Goal: Task Accomplishment & Management: Use online tool/utility

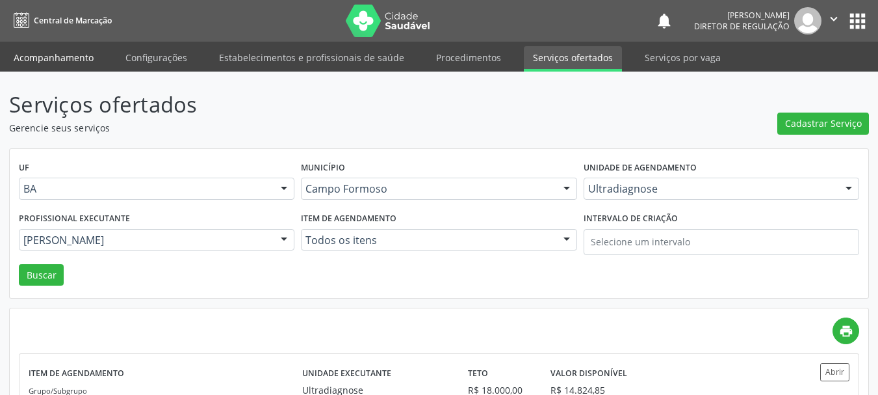
click at [62, 55] on link "Acompanhamento" at bounding box center [54, 57] width 98 height 23
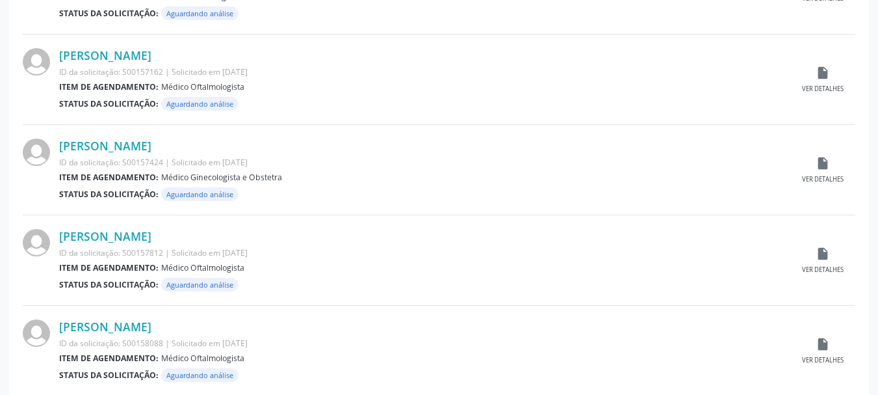
scroll to position [1368, 0]
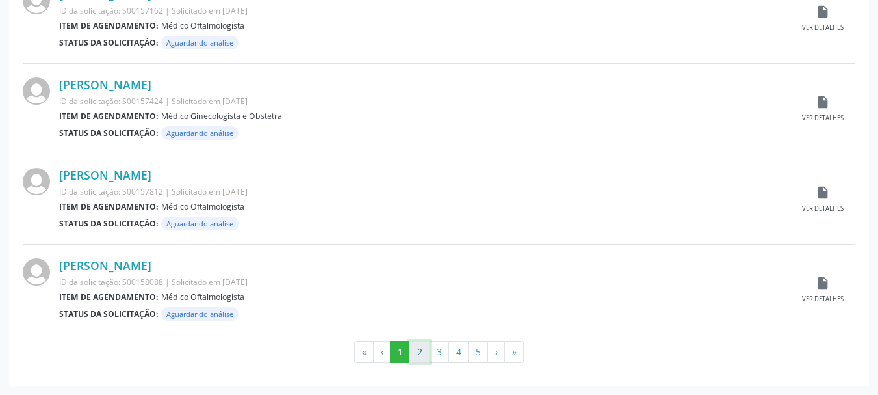
click at [412, 360] on button "2" at bounding box center [420, 352] width 20 height 22
click at [438, 351] on button "3" at bounding box center [439, 352] width 20 height 22
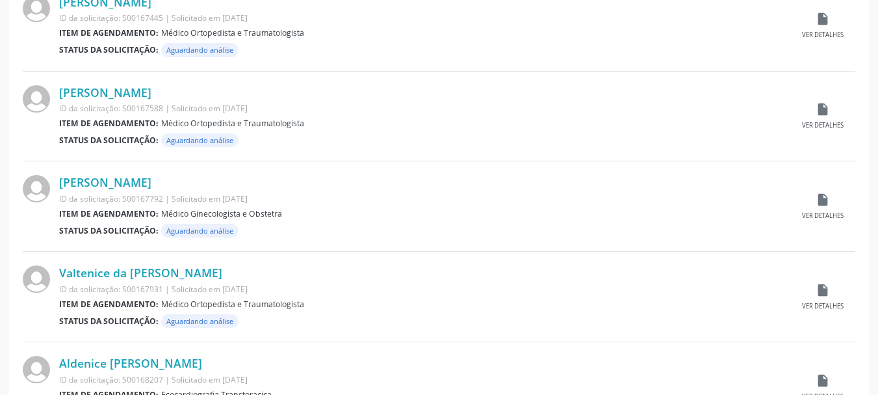
scroll to position [1108, 0]
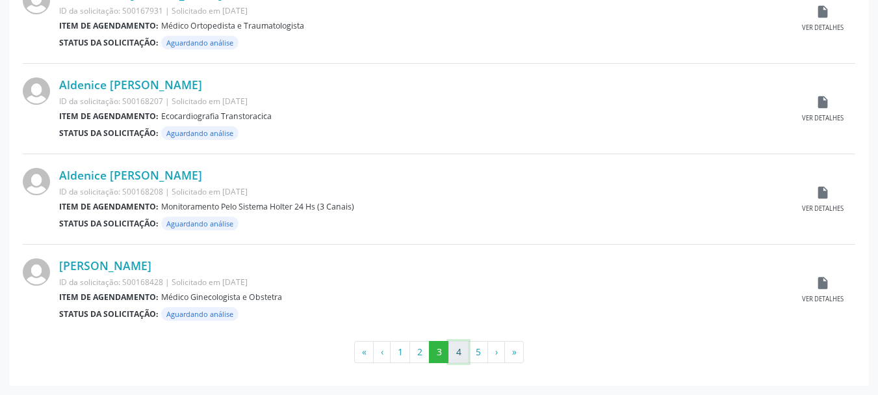
click at [456, 349] on button "4" at bounding box center [459, 352] width 20 height 22
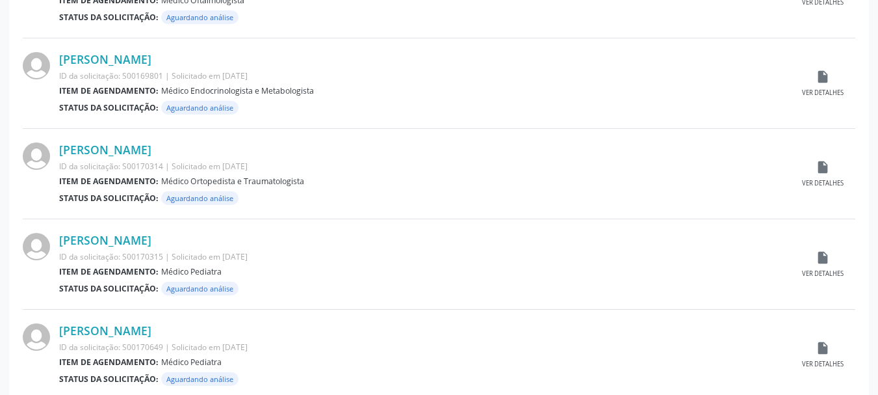
scroll to position [1368, 0]
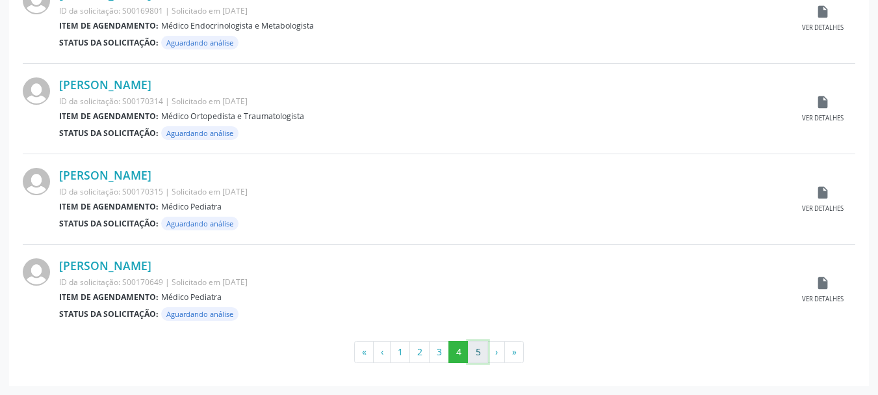
click at [476, 362] on button "5" at bounding box center [478, 352] width 20 height 22
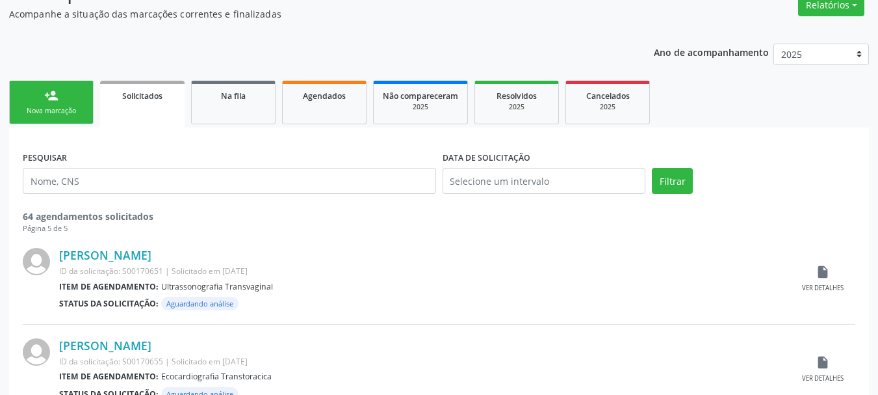
scroll to position [374, 0]
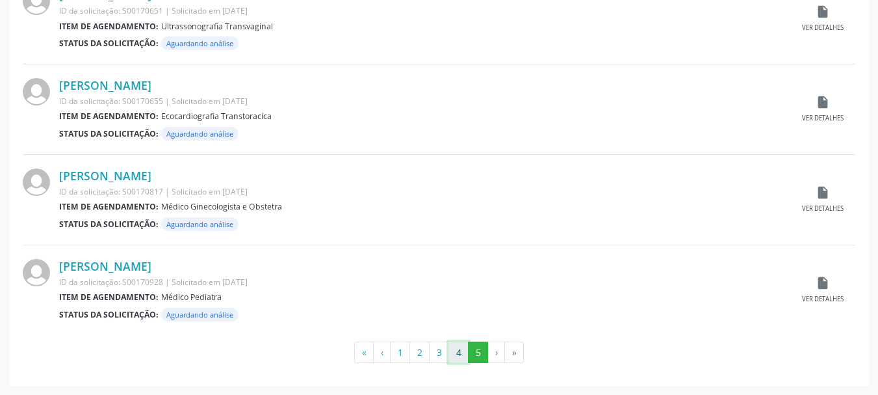
click at [457, 350] on button "4" at bounding box center [459, 352] width 20 height 22
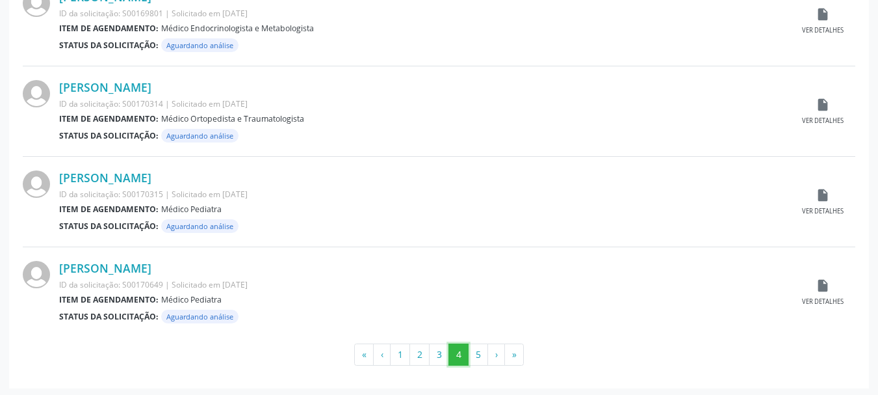
scroll to position [1368, 0]
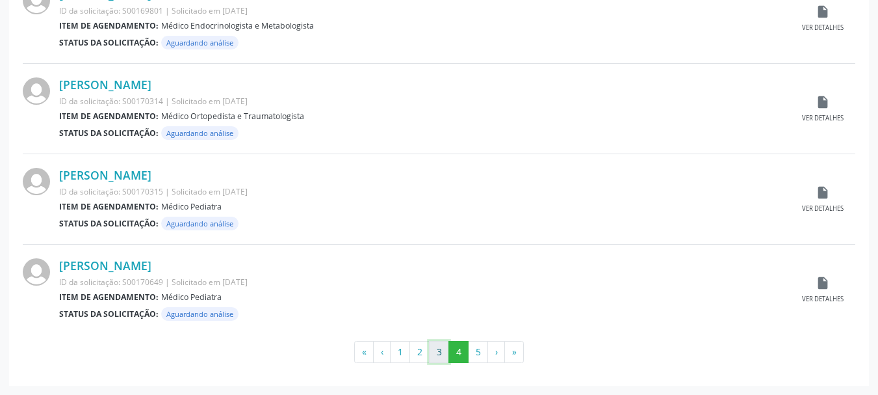
click at [442, 352] on button "3" at bounding box center [439, 352] width 20 height 22
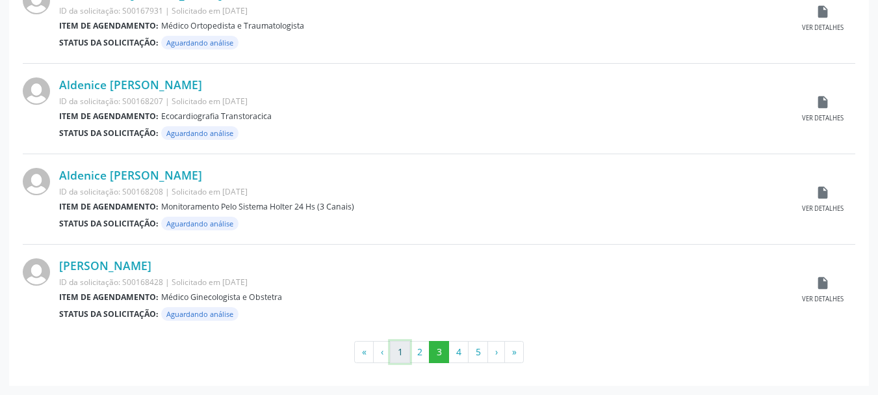
click at [404, 352] on button "1" at bounding box center [400, 352] width 20 height 22
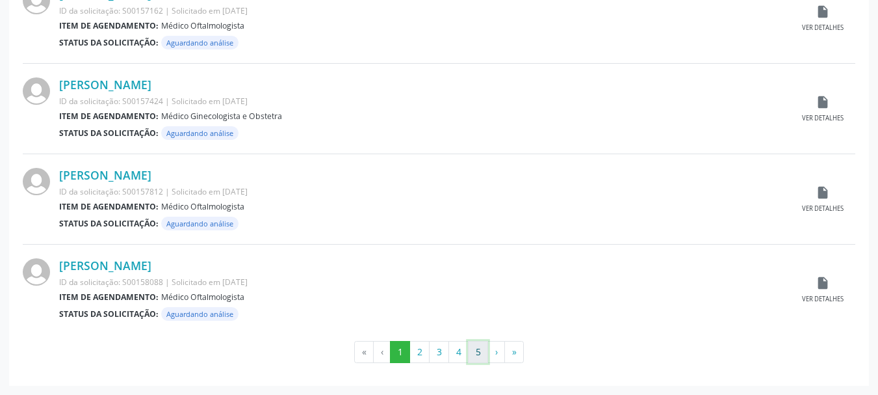
click at [477, 360] on button "5" at bounding box center [478, 352] width 20 height 22
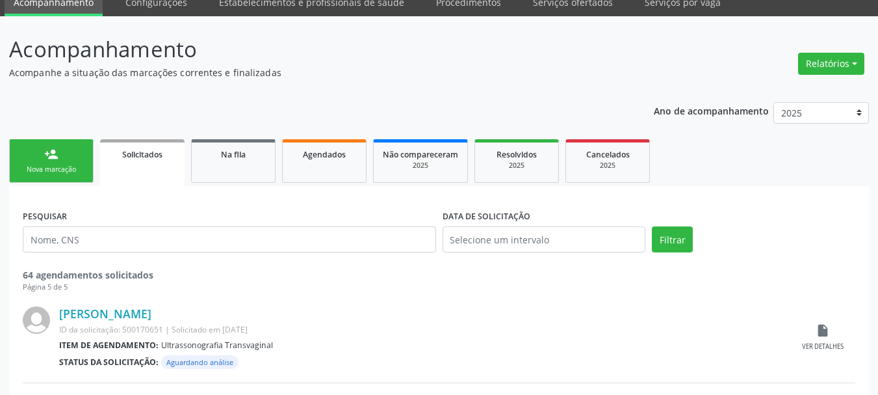
scroll to position [374, 0]
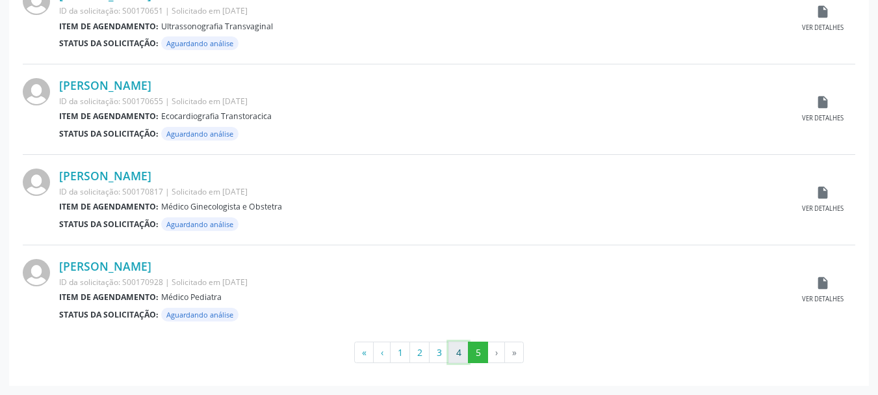
click at [460, 349] on button "4" at bounding box center [459, 352] width 20 height 22
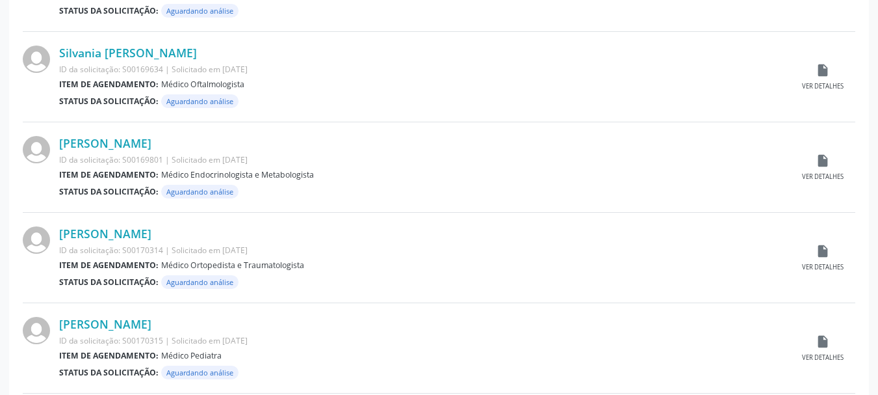
scroll to position [1368, 0]
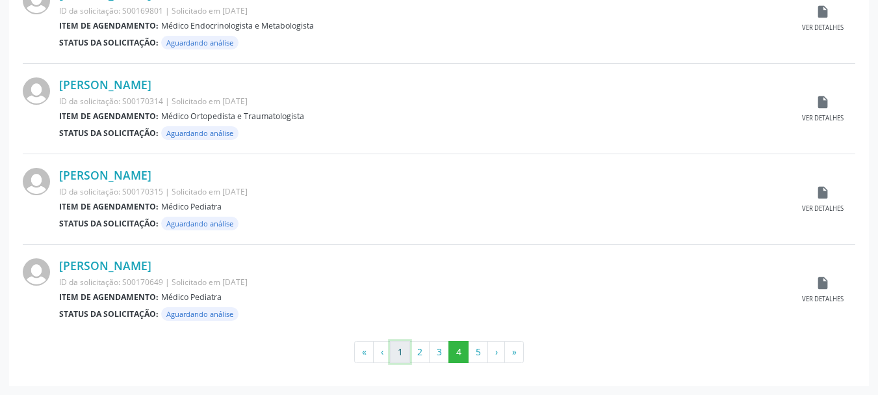
click at [407, 349] on button "1" at bounding box center [400, 352] width 20 height 22
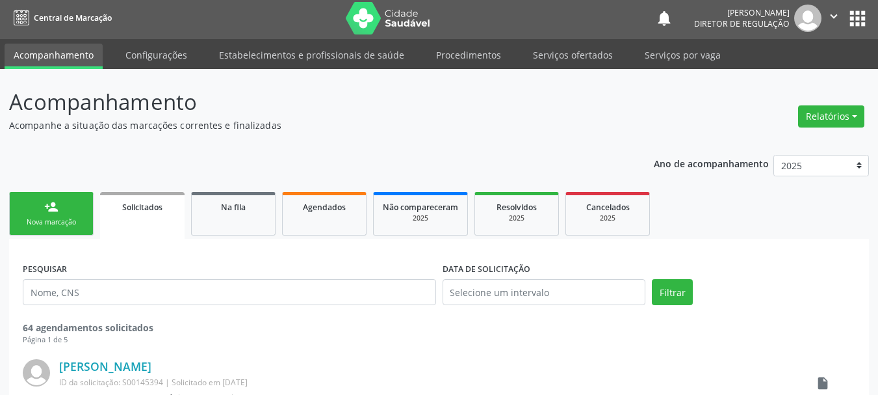
scroll to position [0, 0]
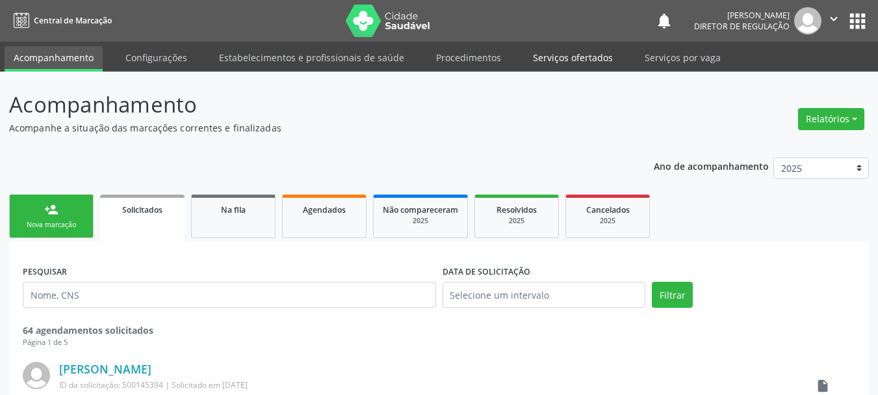
click at [579, 57] on link "Serviços ofertados" at bounding box center [573, 57] width 98 height 23
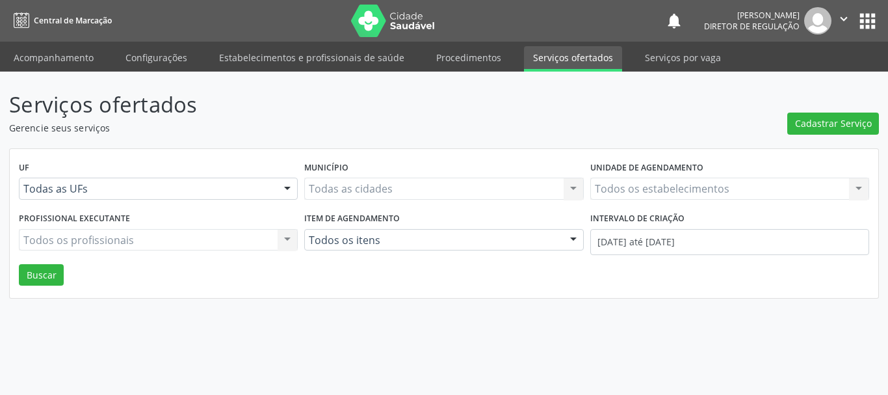
click at [648, 184] on div "Todos os estabelecimentos Todos os estabelecimentos Nenhum resultado encontrado…" at bounding box center [729, 189] width 279 height 22
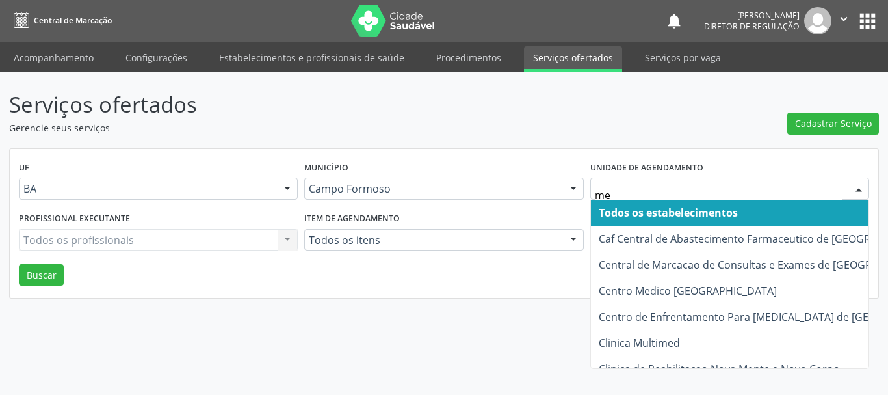
type input "med"
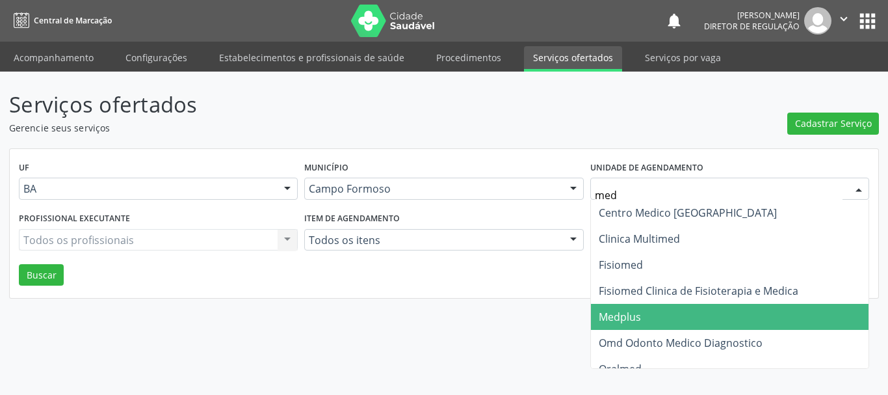
click at [642, 315] on span "Medplus" at bounding box center [730, 317] width 278 height 26
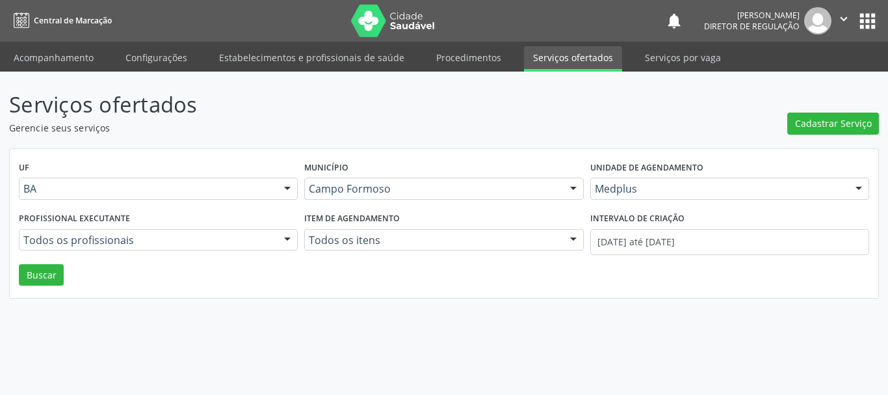
click at [230, 228] on div "Profissional executante Todos os profissionais Todos os profissionais Antonio M…" at bounding box center [158, 236] width 285 height 55
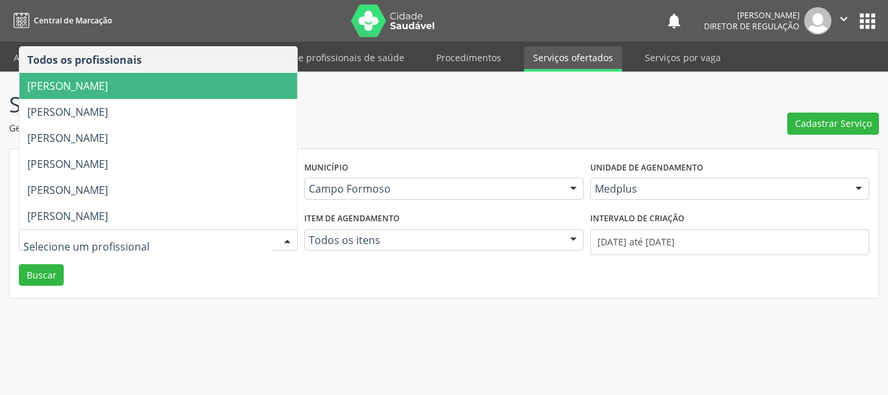
click at [176, 94] on span "[PERSON_NAME]" at bounding box center [159, 86] width 278 height 26
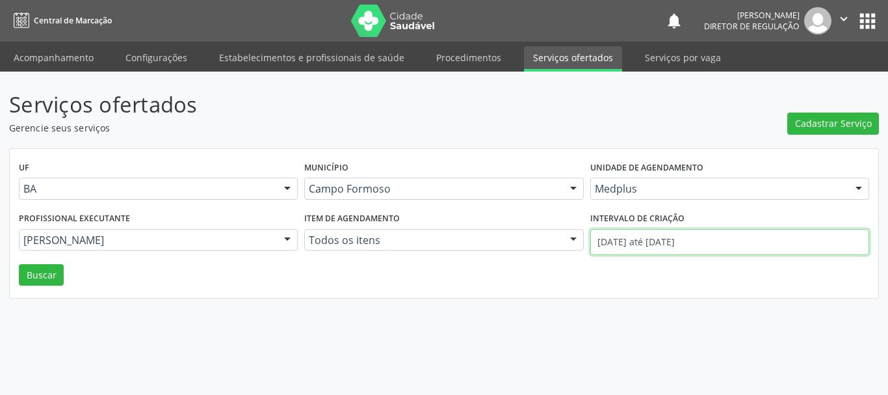
click at [692, 242] on input "01/08/2025 até 11/08/2025" at bounding box center [729, 242] width 279 height 26
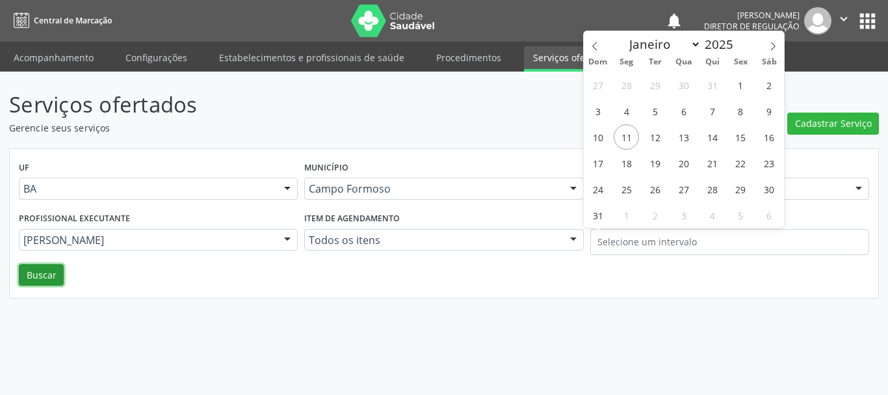
click at [32, 273] on button "Buscar" at bounding box center [41, 275] width 45 height 22
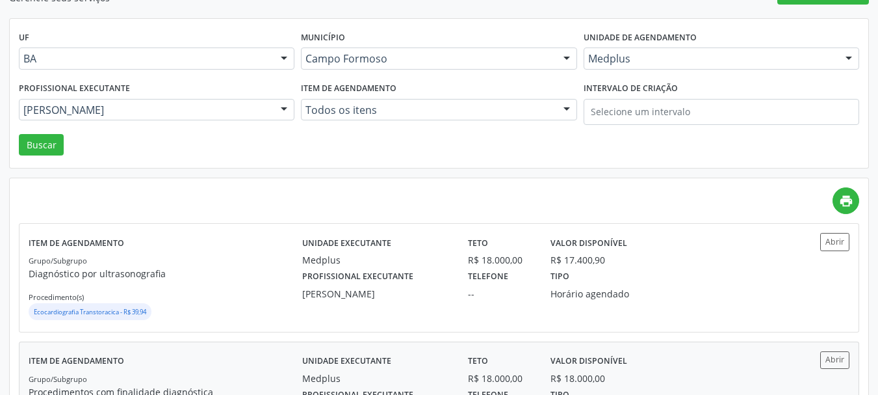
scroll to position [195, 0]
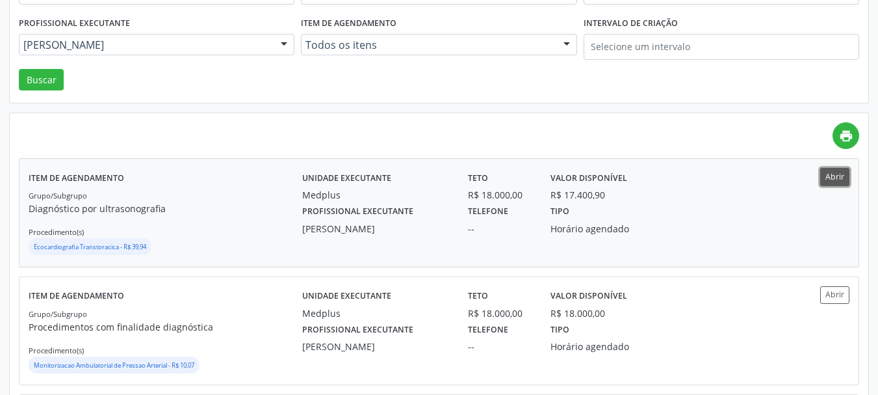
click at [837, 176] on button "Abrir" at bounding box center [835, 177] width 29 height 18
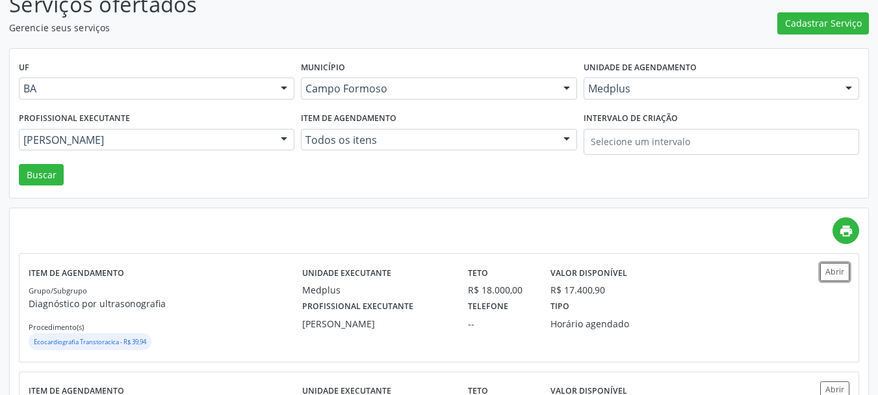
scroll to position [0, 0]
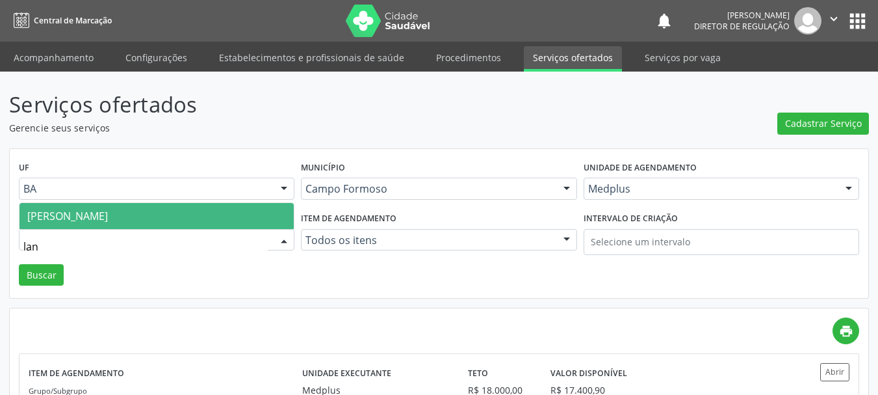
type input "lann"
click at [191, 209] on span "Lanna Peralva Miranda Rocha" at bounding box center [157, 216] width 274 height 26
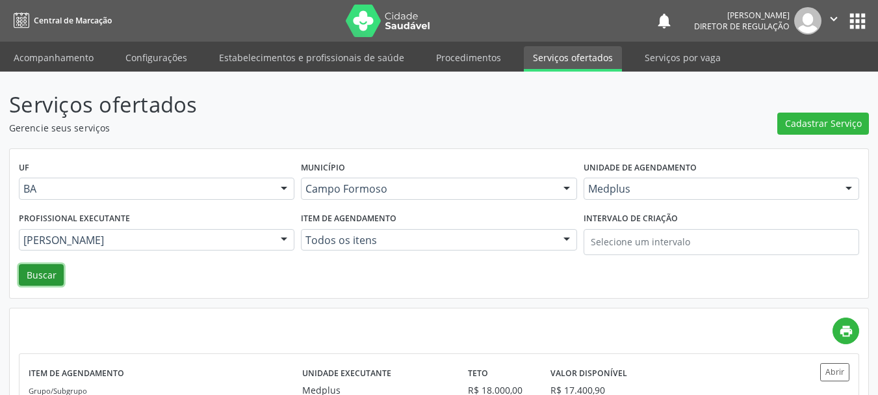
click at [41, 275] on button "Buscar" at bounding box center [41, 275] width 45 height 22
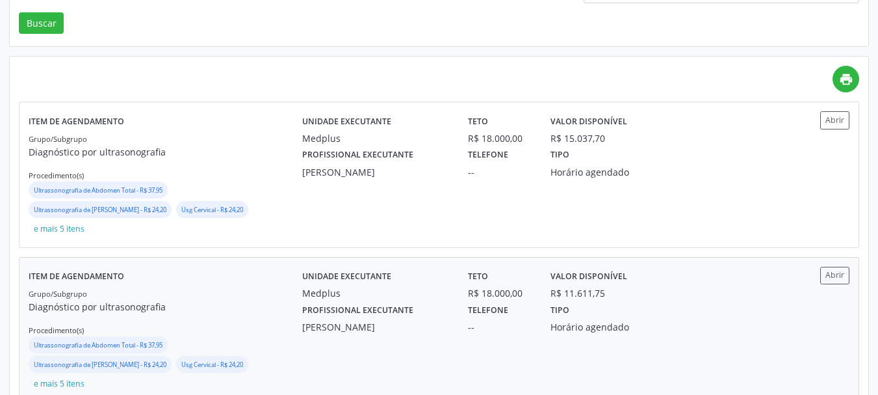
scroll to position [260, 0]
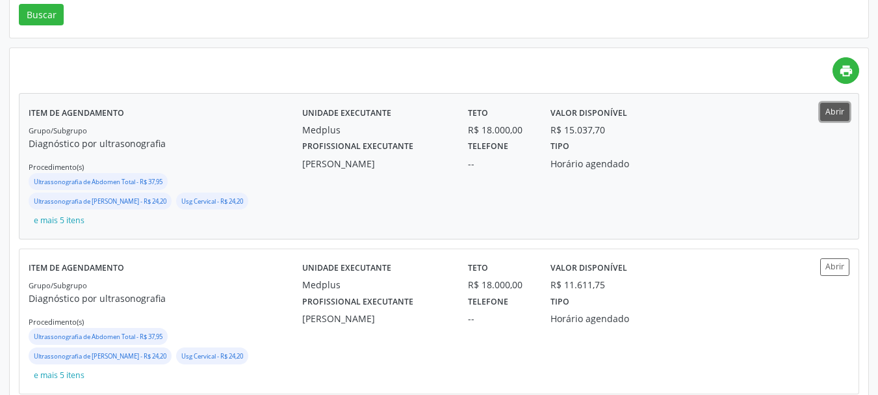
click at [849, 111] on button "Abrir" at bounding box center [835, 112] width 29 height 18
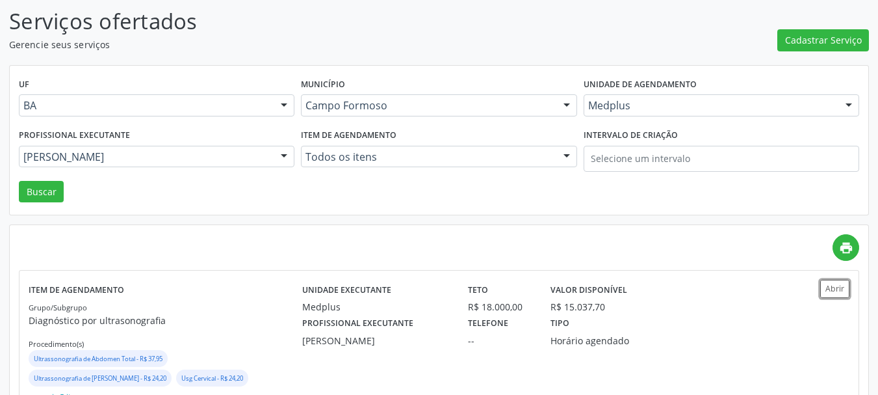
scroll to position [65, 0]
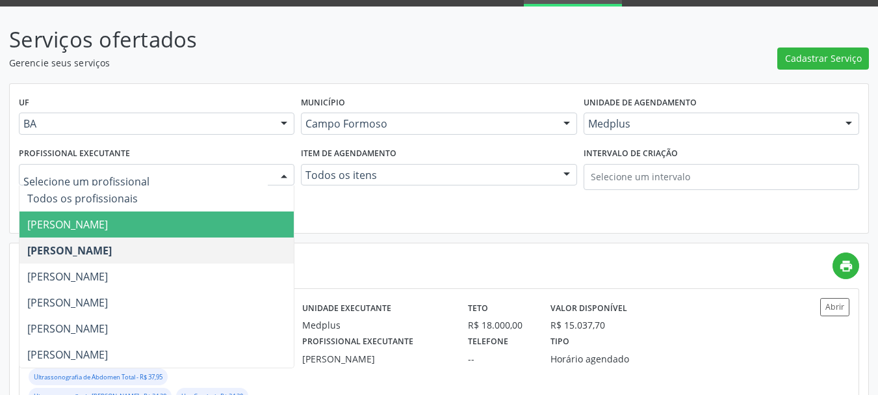
click at [192, 235] on span "[PERSON_NAME]" at bounding box center [157, 224] width 274 height 26
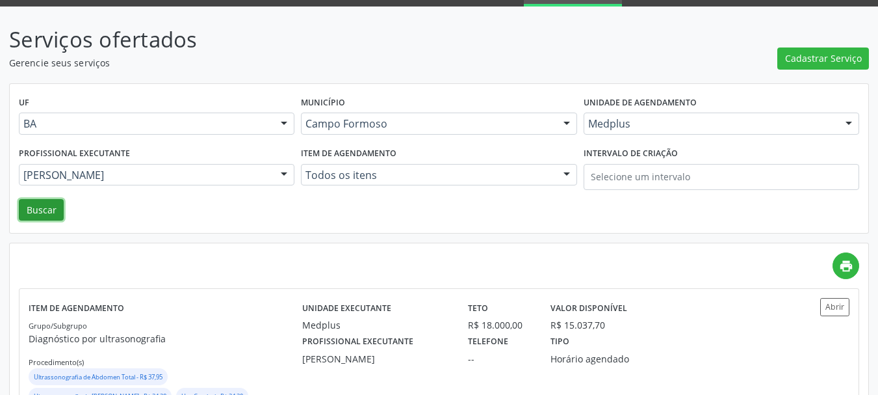
click at [43, 211] on button "Buscar" at bounding box center [41, 210] width 45 height 22
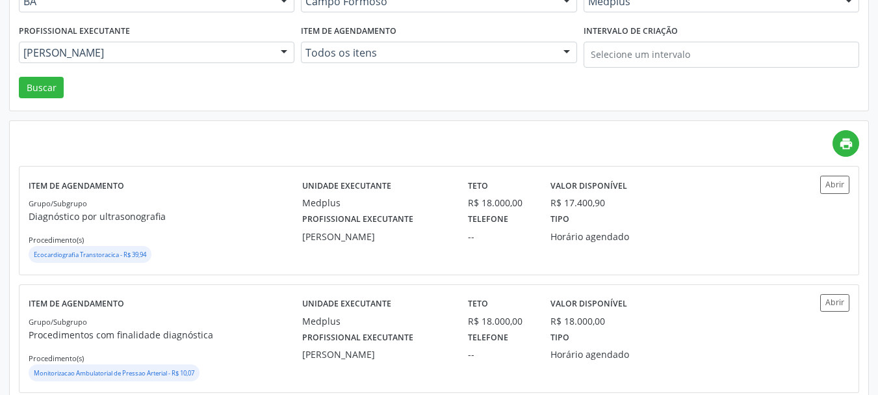
scroll to position [195, 0]
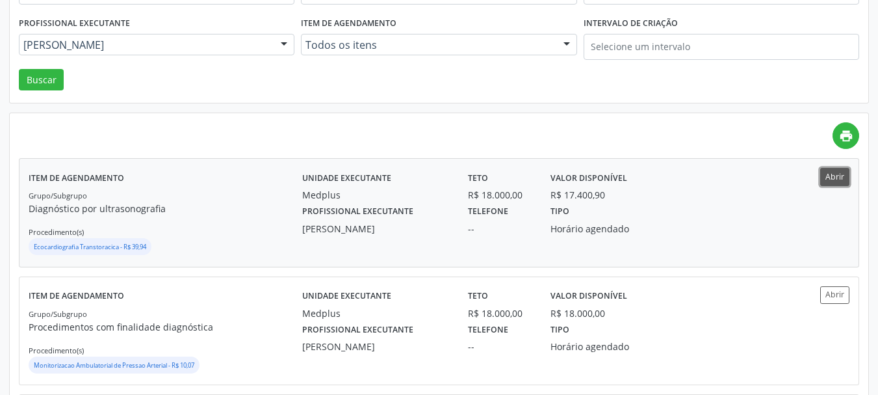
click at [826, 178] on button "Abrir" at bounding box center [835, 177] width 29 height 18
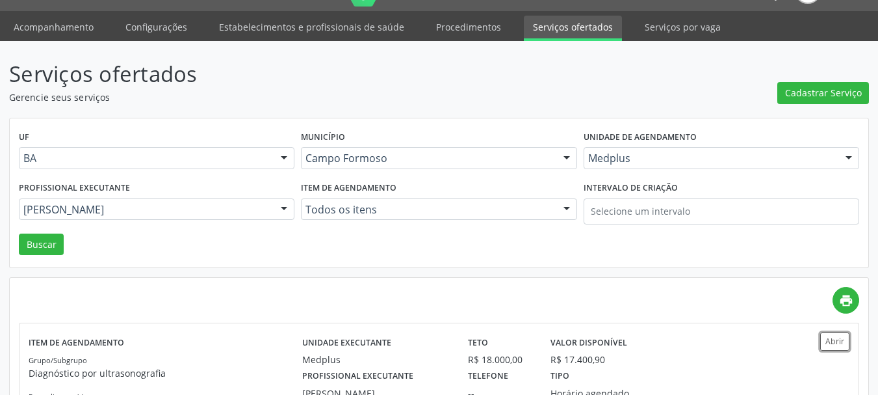
scroll to position [0, 0]
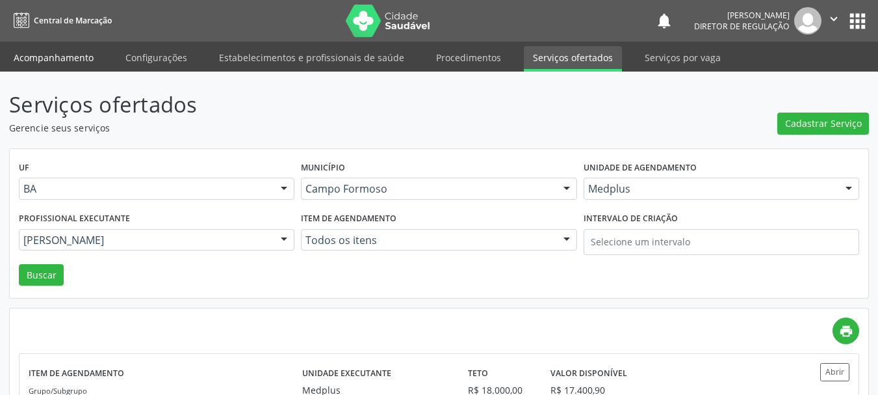
click at [60, 63] on link "Acompanhamento" at bounding box center [54, 57] width 98 height 23
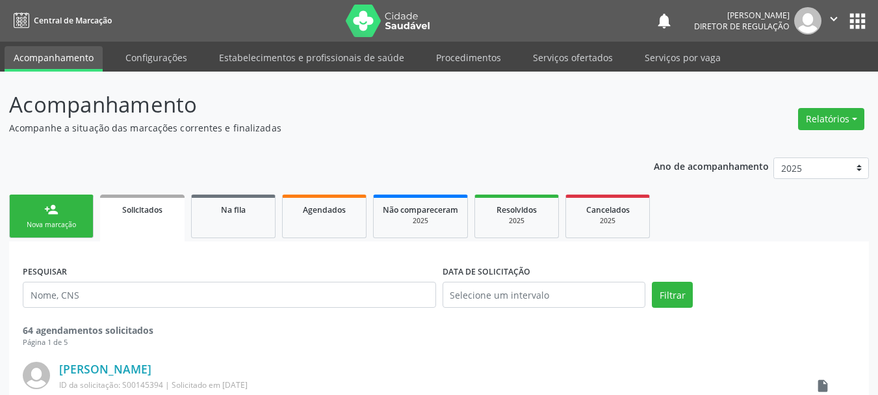
click at [46, 215] on div "person_add" at bounding box center [51, 209] width 14 height 14
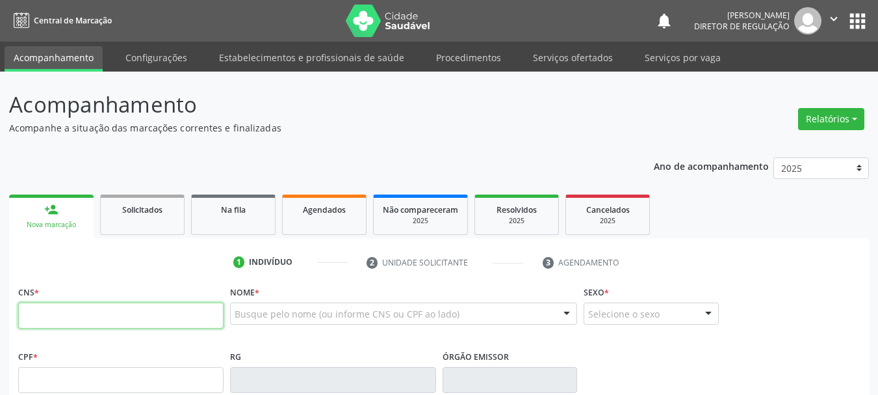
drag, startPoint x: 59, startPoint y: 315, endPoint x: 39, endPoint y: 319, distance: 19.9
click at [59, 315] on input "text" at bounding box center [120, 315] width 205 height 26
type input "702 3031 0837 0411"
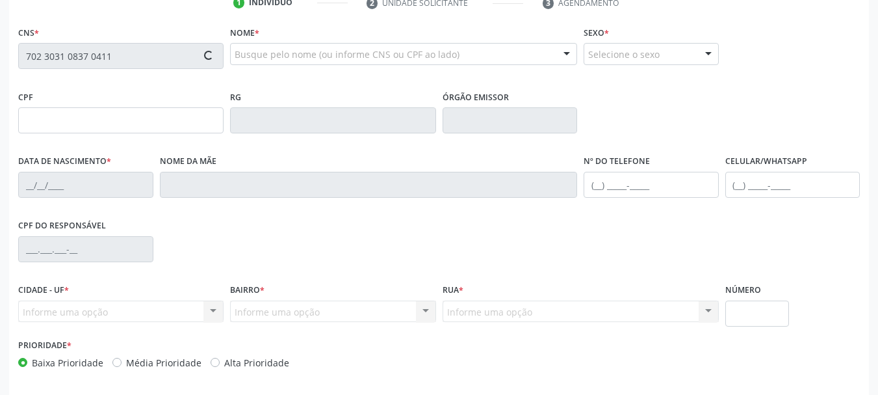
scroll to position [260, 0]
type input "3689066"
type input "10/11/1947"
type input "(74) 98141-3588"
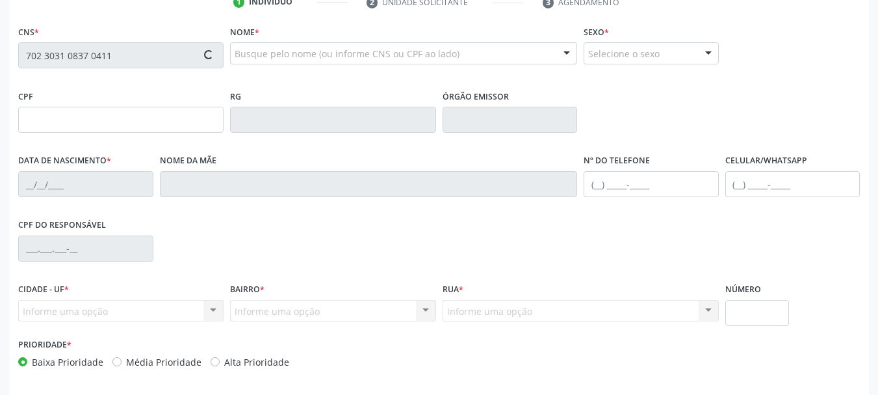
type input "062.029.189-34"
type input "S/N"
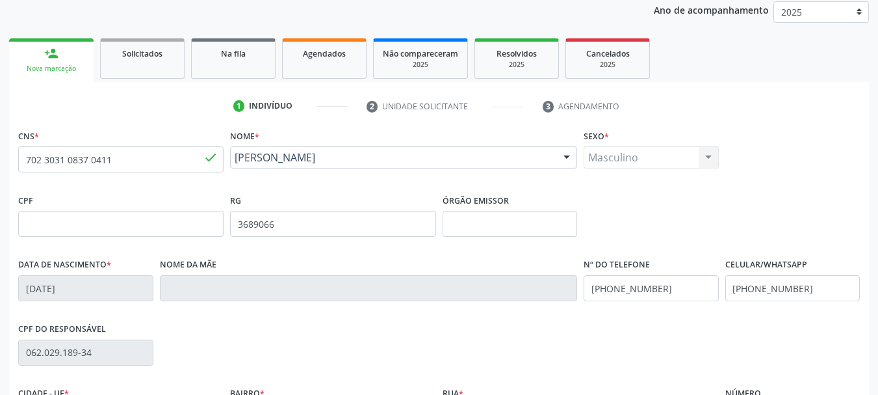
scroll to position [0, 0]
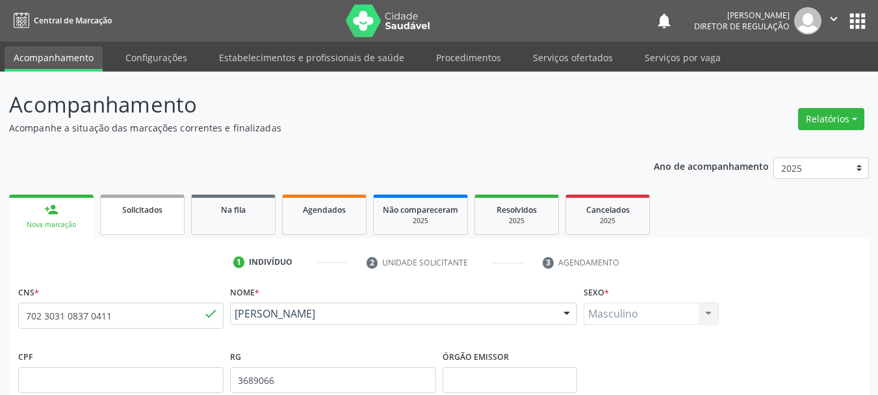
click at [153, 215] on span "Solicitados" at bounding box center [142, 209] width 40 height 11
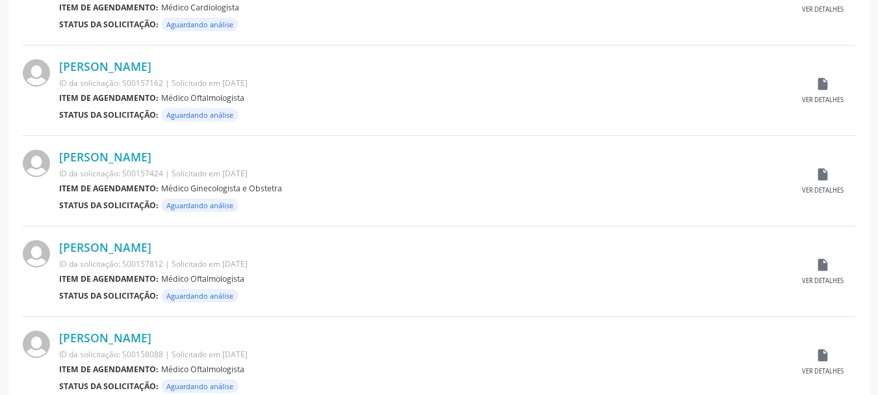
scroll to position [1368, 0]
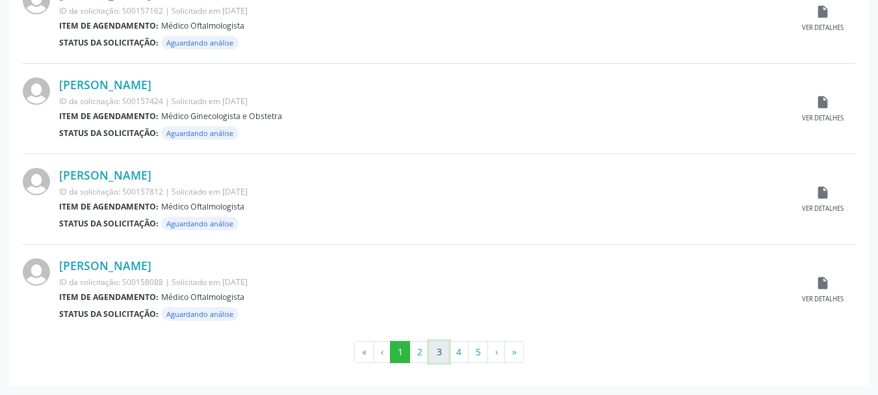
click at [429, 352] on button "3" at bounding box center [439, 352] width 20 height 22
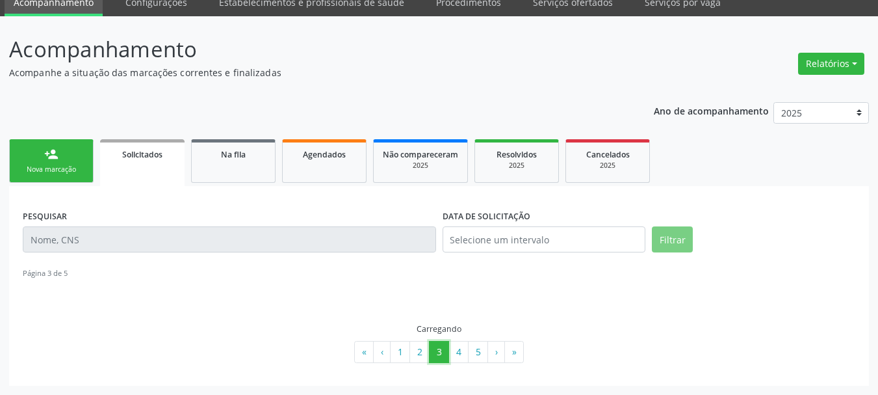
scroll to position [55, 0]
click at [421, 347] on button "2" at bounding box center [420, 352] width 20 height 22
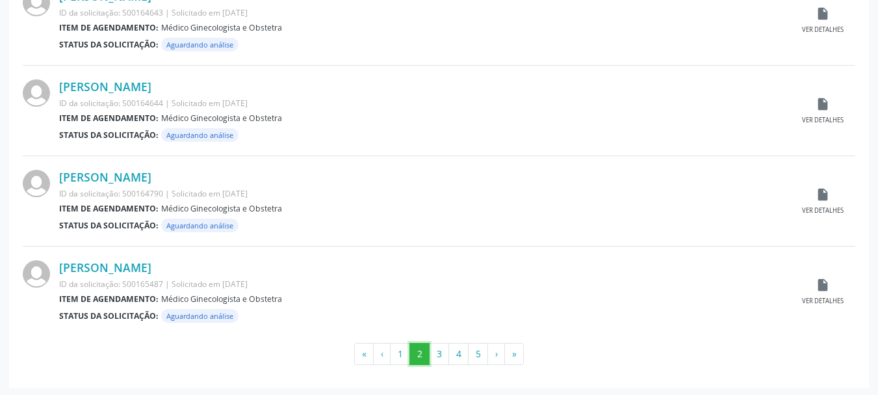
scroll to position [1368, 0]
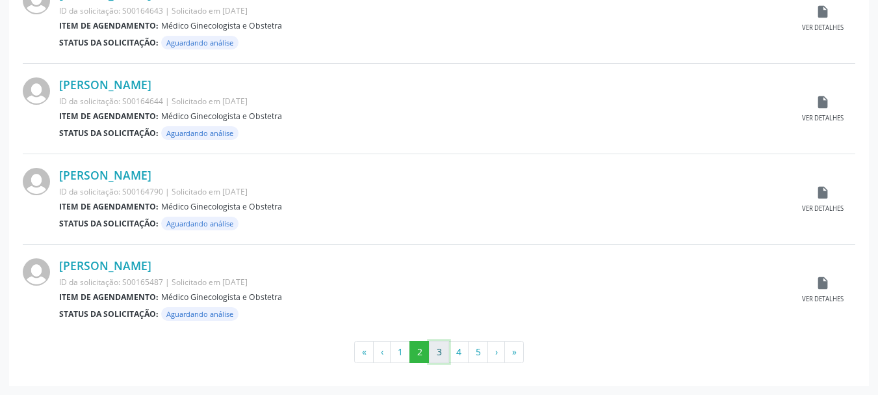
click at [445, 351] on button "3" at bounding box center [439, 352] width 20 height 22
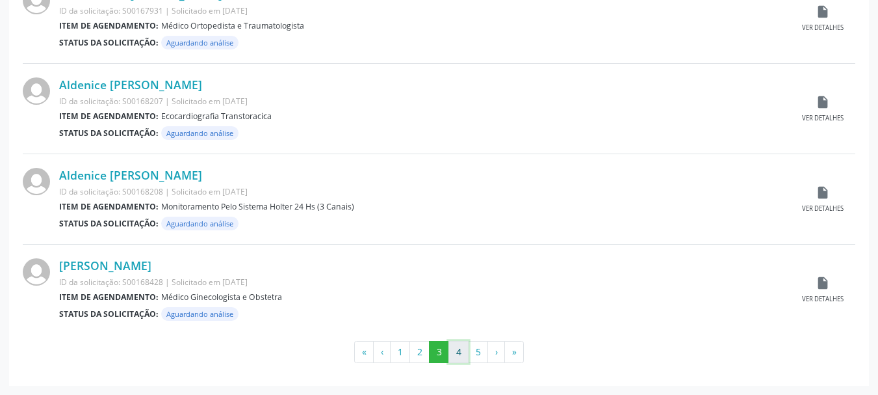
click at [460, 358] on button "4" at bounding box center [459, 352] width 20 height 22
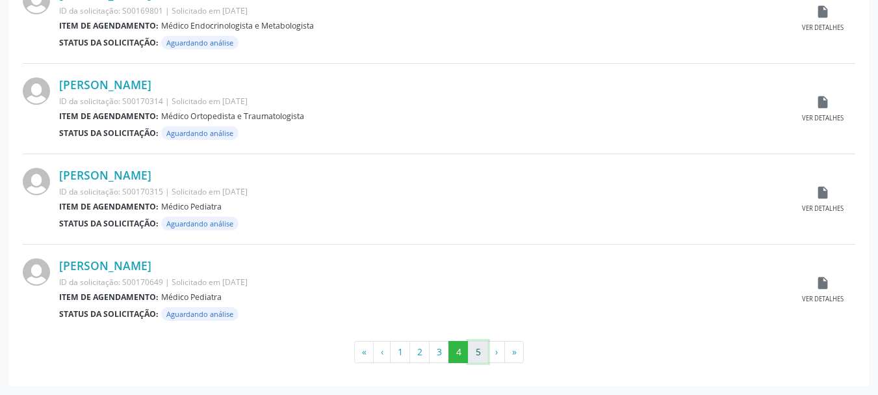
click at [486, 355] on button "5" at bounding box center [478, 352] width 20 height 22
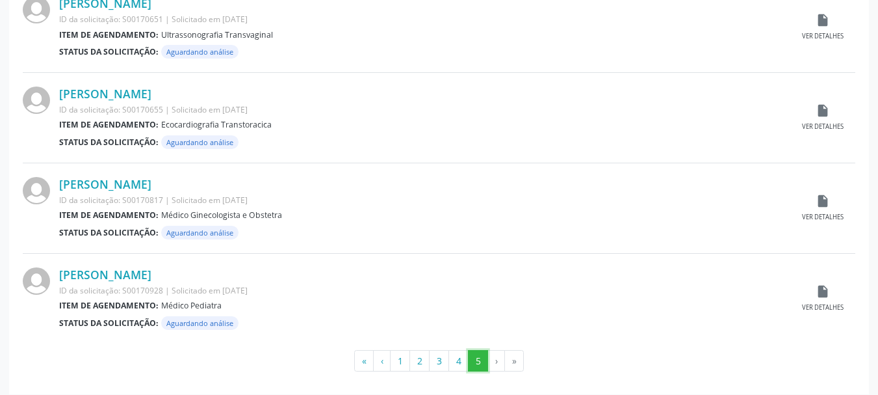
scroll to position [244, 0]
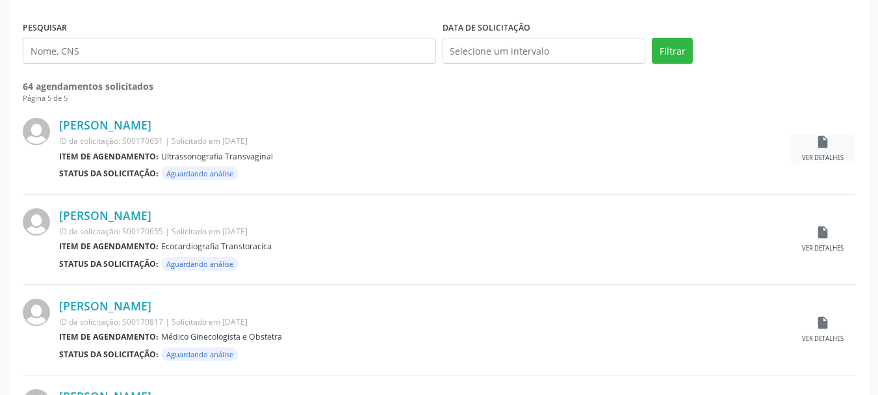
click at [818, 143] on icon "insert_drive_file" at bounding box center [823, 142] width 14 height 14
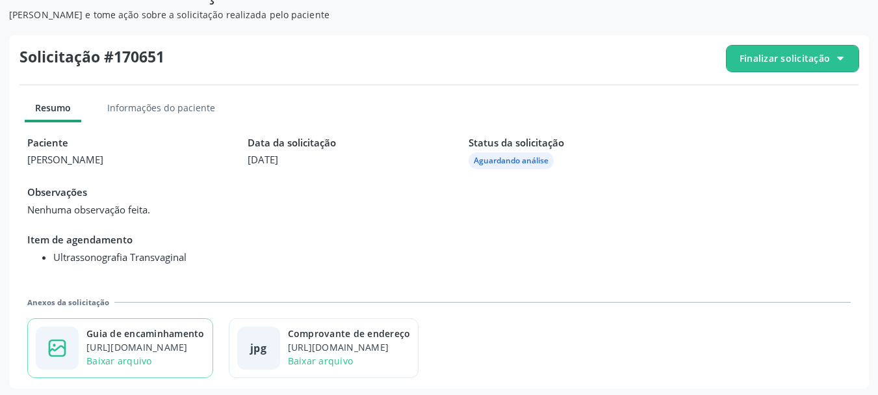
scroll to position [145, 0]
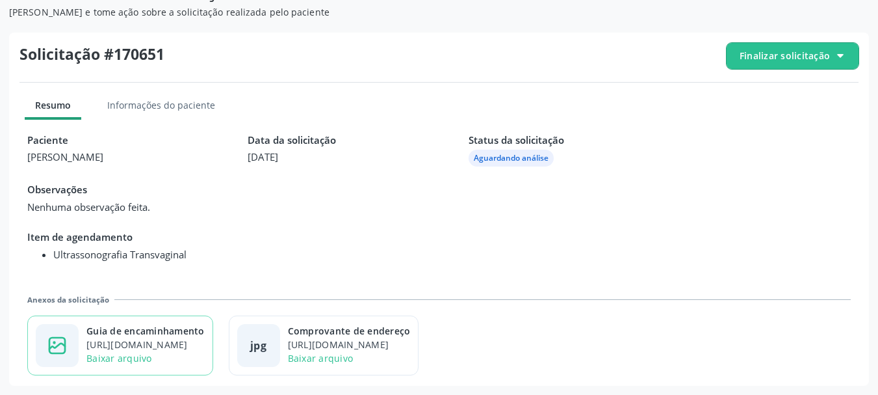
click at [177, 331] on div "Guia de encaminhamento" at bounding box center [145, 331] width 118 height 14
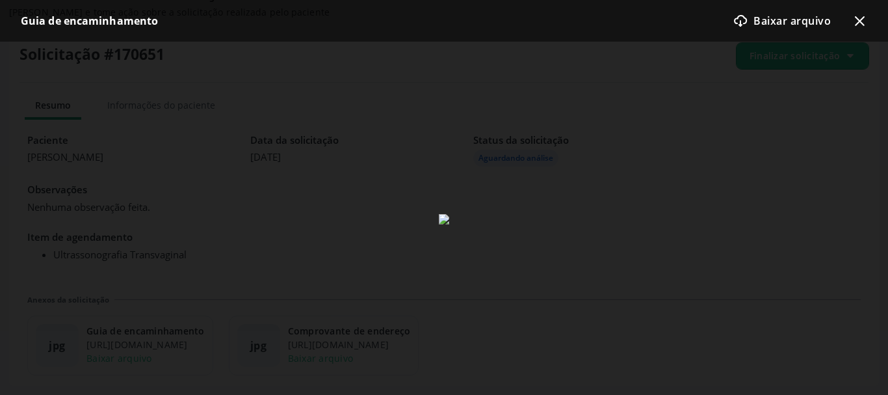
click at [853, 18] on icon "x-outline icon" at bounding box center [860, 21] width 16 height 16
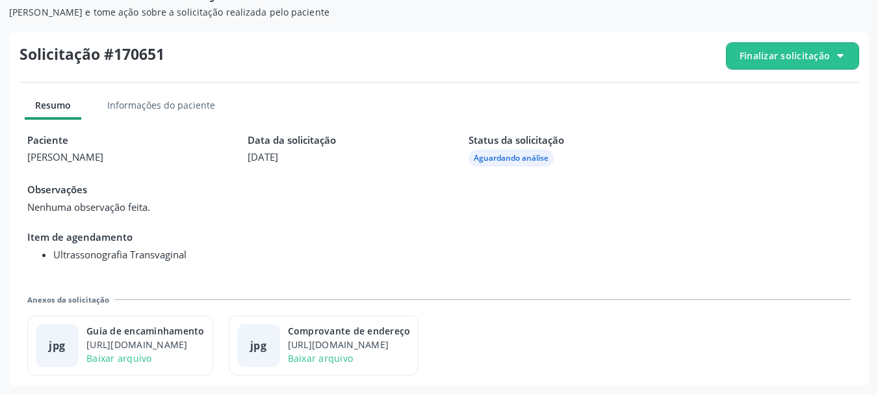
click at [811, 61] on span "Finalizar solicitação" at bounding box center [785, 56] width 90 height 14
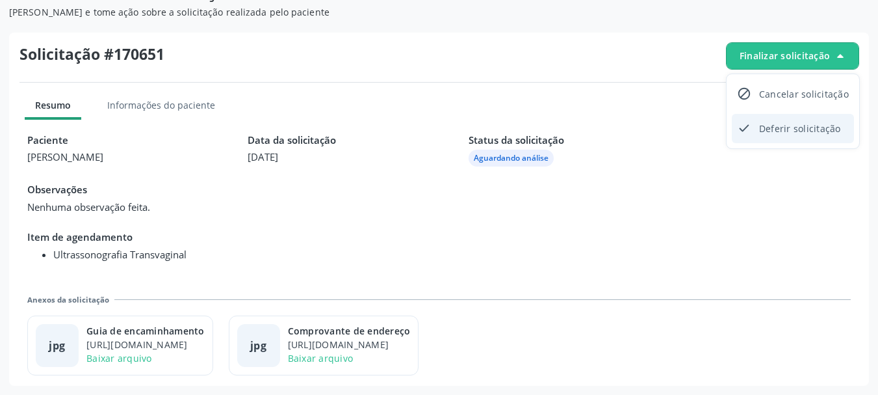
click at [778, 121] on span "Deferir solicitação" at bounding box center [800, 128] width 82 height 19
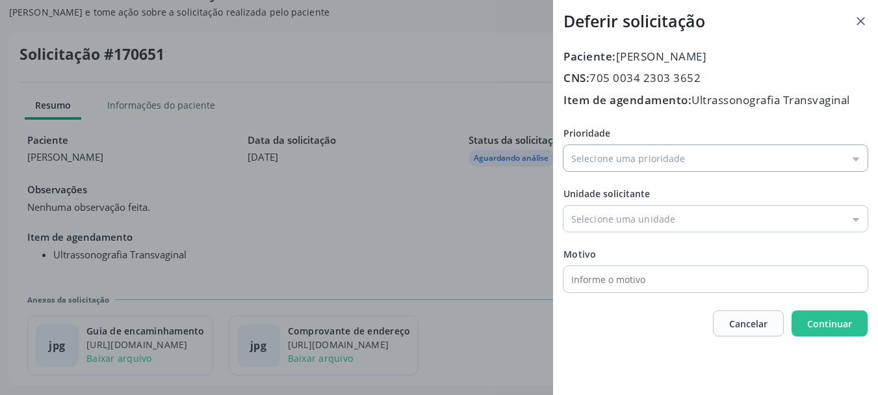
click at [594, 157] on input "Prioridade" at bounding box center [716, 158] width 304 height 26
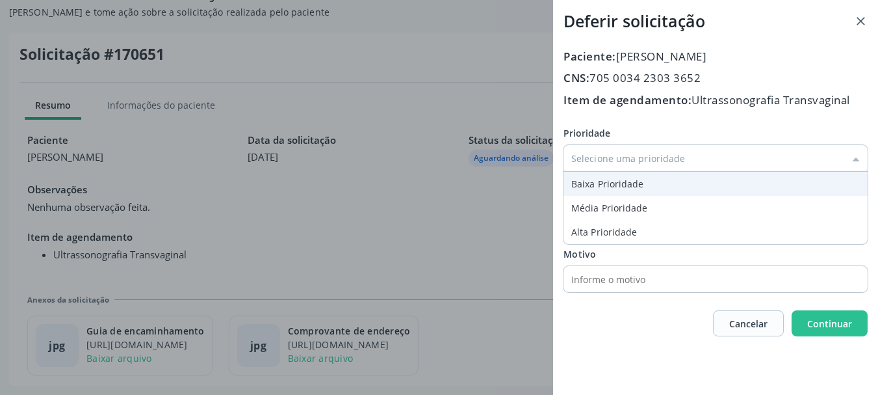
type input "Baixa Prioridade"
click at [594, 186] on div "Prioridade Baixa Prioridade Baixa Prioridade Média Prioridade Alta Prioridade U…" at bounding box center [716, 209] width 304 height 166
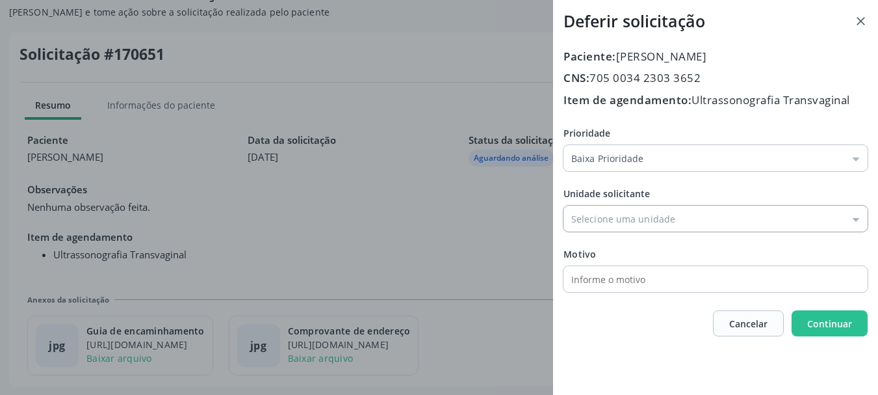
drag, startPoint x: 616, startPoint y: 219, endPoint x: 639, endPoint y: 276, distance: 61.8
click at [616, 222] on input "Prioridade" at bounding box center [716, 218] width 304 height 26
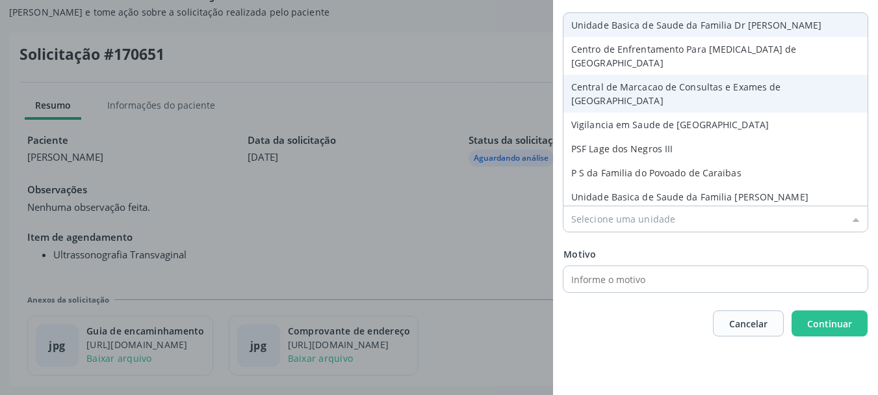
type input "Central de Marcacao de Consultas e Exames de Campo Formoso"
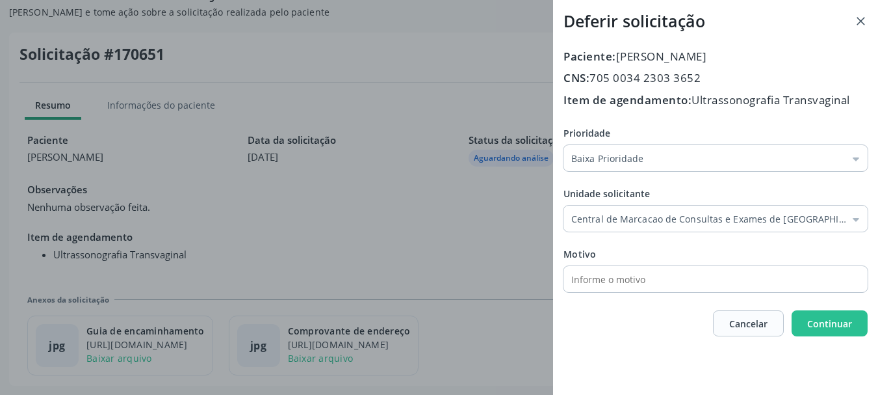
click at [646, 75] on div "Paciente: Ivany da Silva Santos CNS: 705 0034 2303 3652 Item de agendamento: Ul…" at bounding box center [716, 192] width 304 height 289
click at [830, 328] on span "Continuar" at bounding box center [830, 323] width 45 height 12
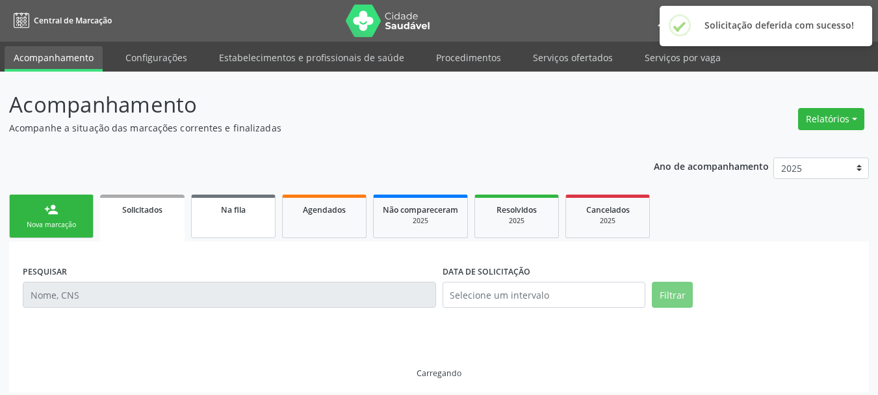
click at [221, 218] on link "Na fila" at bounding box center [233, 216] width 85 height 44
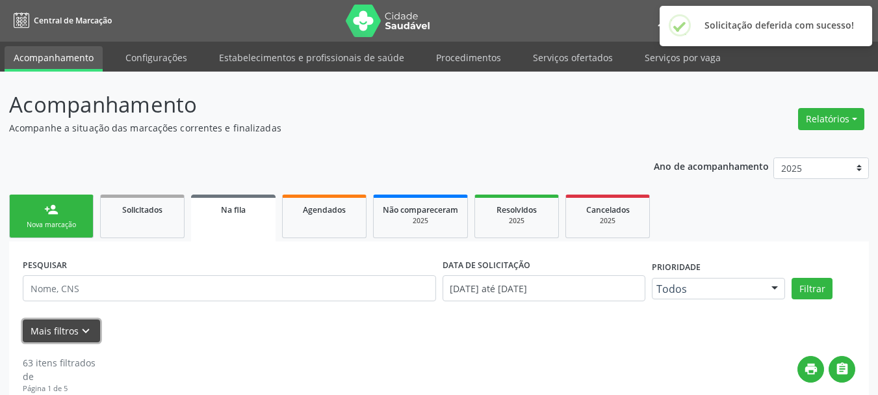
click at [66, 328] on button "Mais filtros keyboard_arrow_down" at bounding box center [61, 330] width 77 height 23
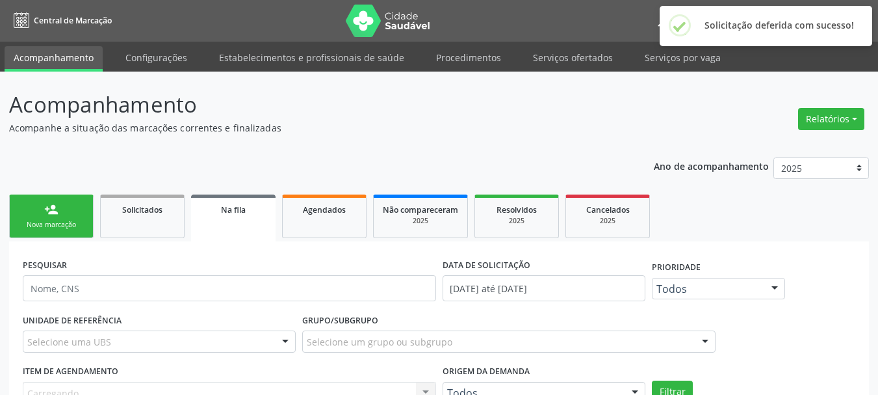
scroll to position [195, 0]
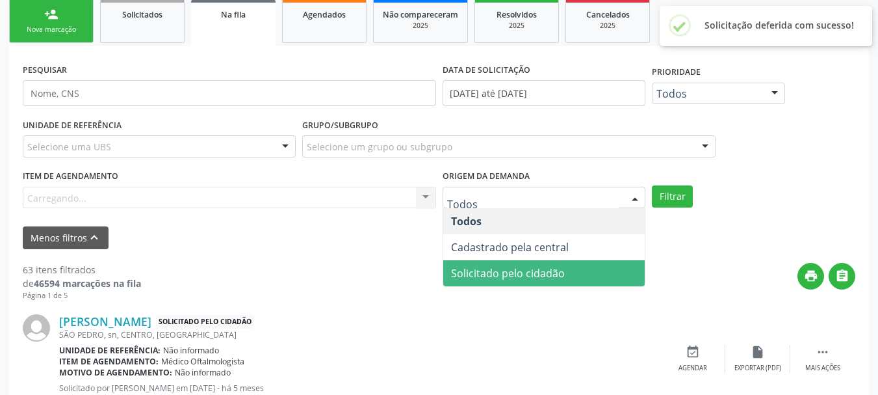
drag, startPoint x: 525, startPoint y: 274, endPoint x: 627, endPoint y: 217, distance: 117.0
click at [527, 272] on span "Solicitado pelo cidadão" at bounding box center [508, 273] width 114 height 14
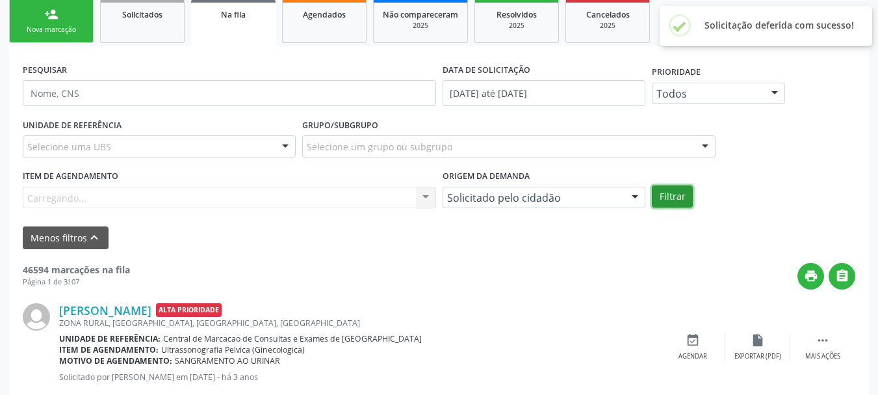
click at [674, 197] on button "Filtrar" at bounding box center [672, 196] width 41 height 22
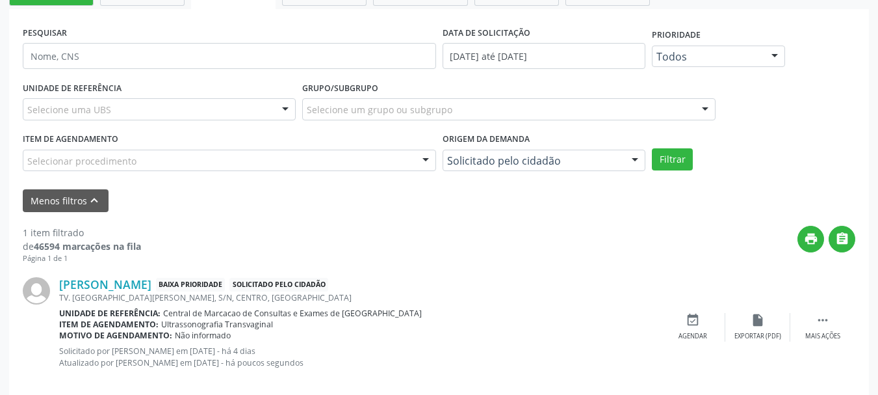
scroll to position [251, 0]
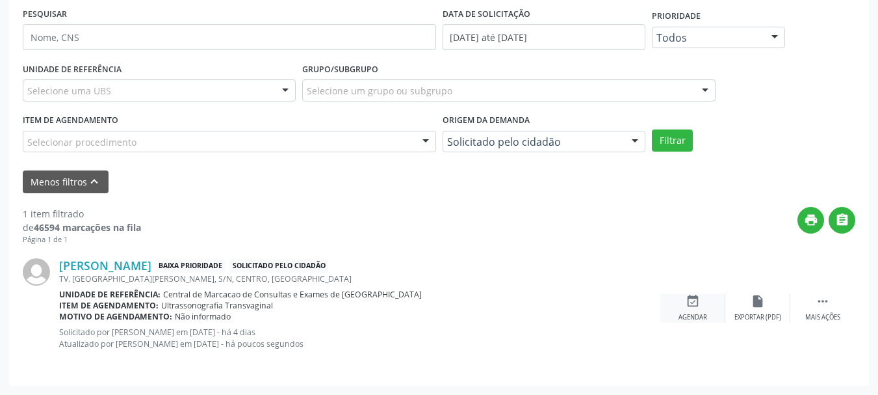
click at [683, 310] on div "event_available Agendar" at bounding box center [693, 308] width 65 height 28
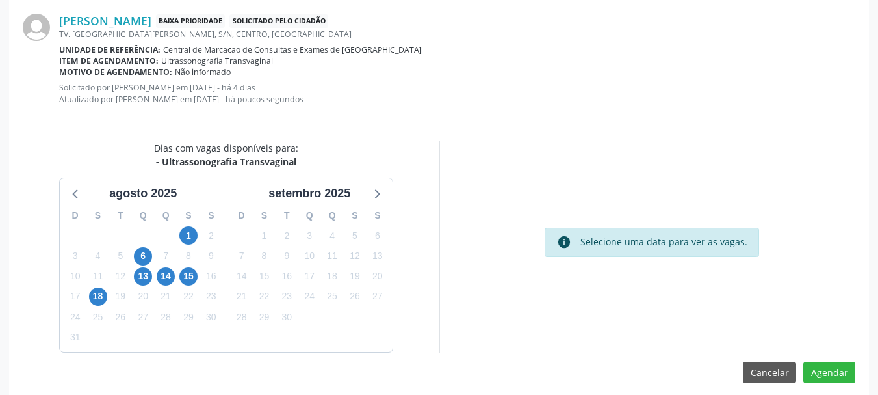
scroll to position [293, 0]
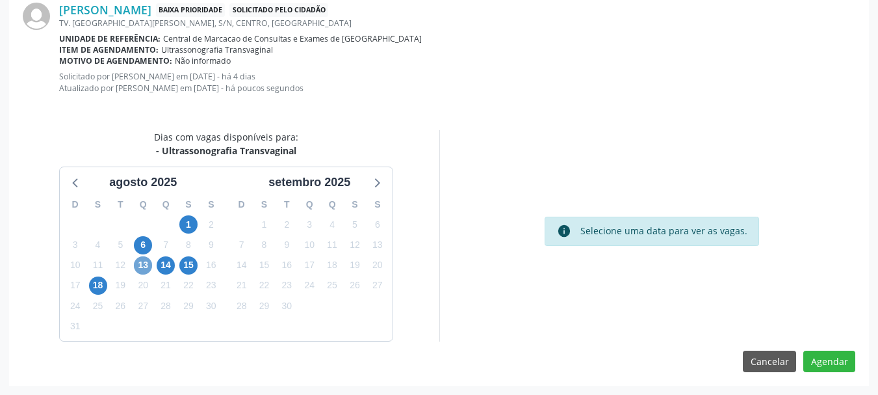
click at [138, 265] on span "13" at bounding box center [143, 265] width 18 height 18
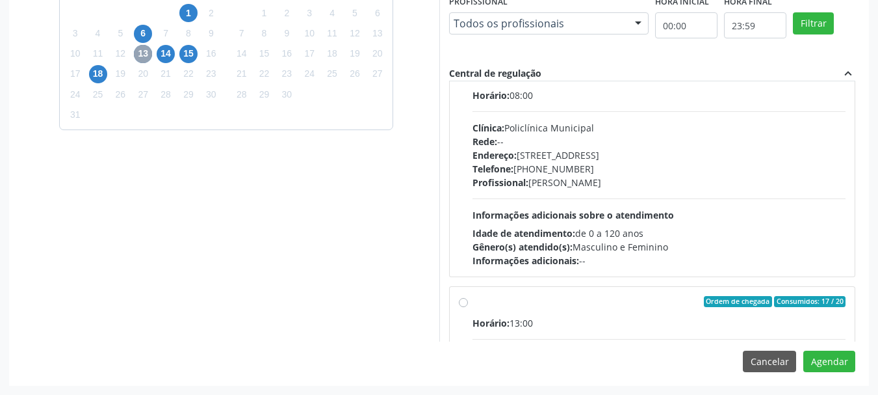
scroll to position [195, 0]
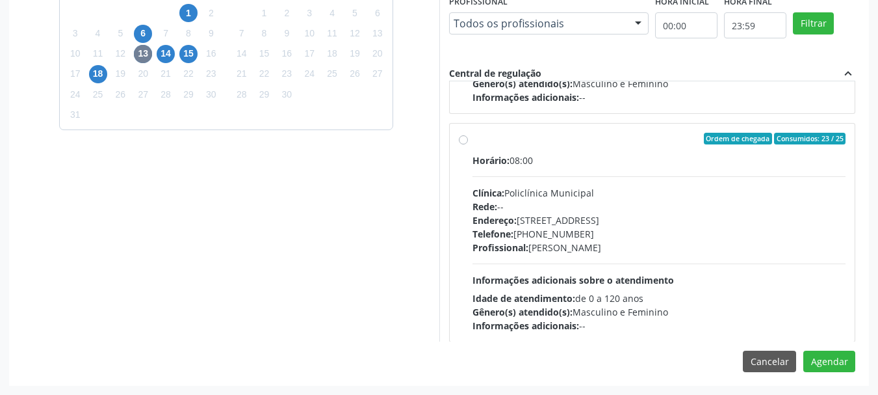
click at [610, 149] on label "Ordem de chegada Consumidos: 23 / 25 Horário: 08:00 Clínica: Policlínica Munici…" at bounding box center [660, 233] width 374 height 200
click at [468, 144] on input "Ordem de chegada Consumidos: 23 / 25 Horário: 08:00 Clínica: Policlínica Munici…" at bounding box center [463, 139] width 9 height 12
radio input "true"
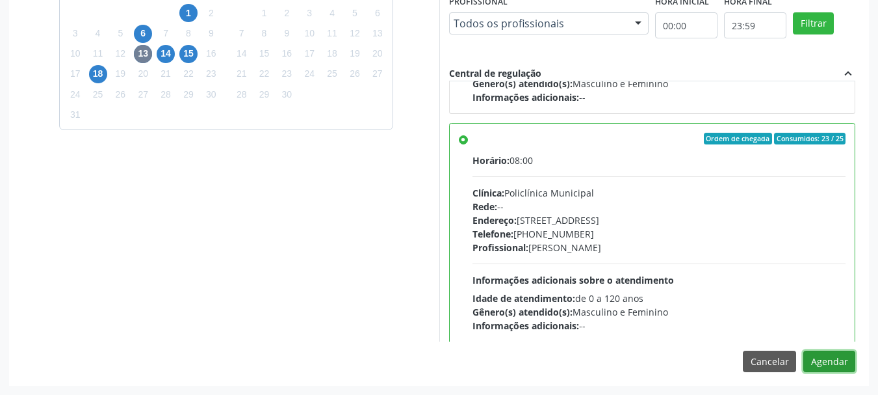
click at [843, 361] on button "Agendar" at bounding box center [830, 361] width 52 height 22
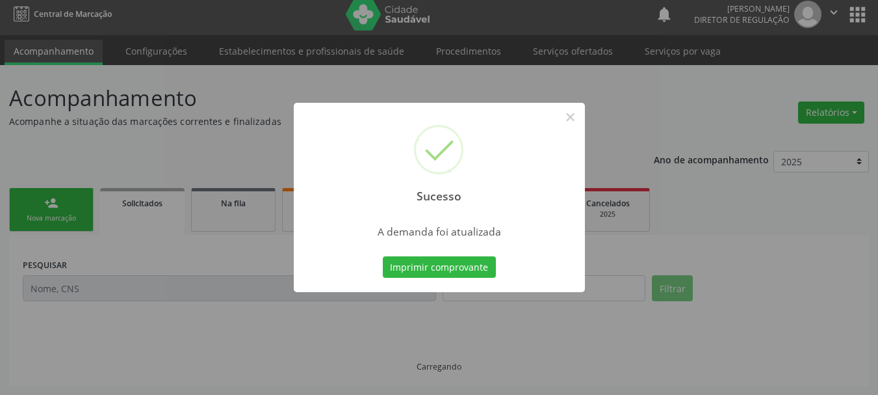
scroll to position [505, 0]
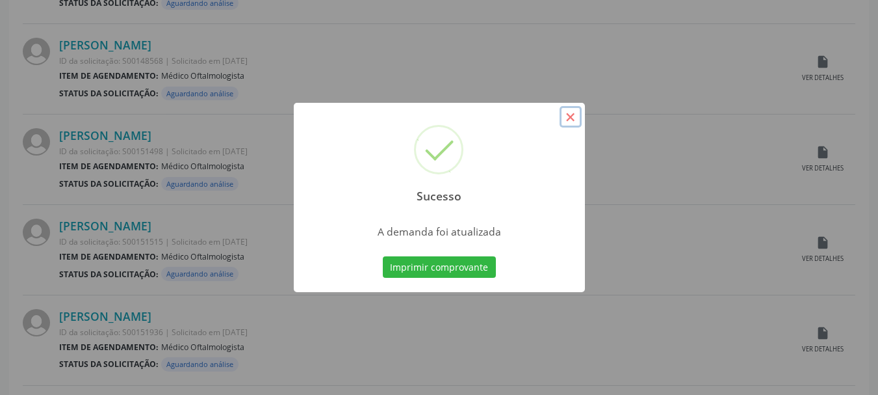
click at [573, 115] on button "×" at bounding box center [571, 117] width 22 height 22
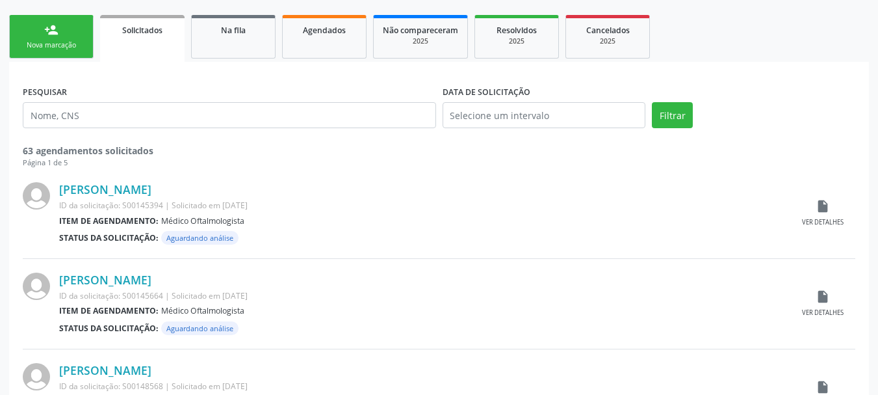
scroll to position [0, 0]
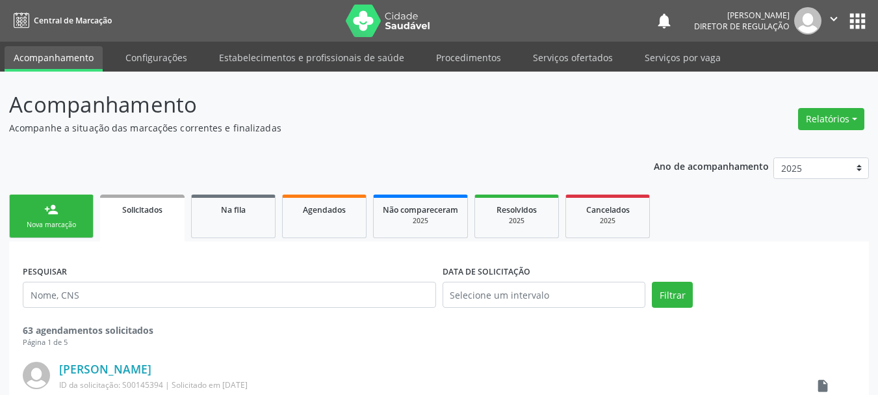
click at [835, 17] on icon "" at bounding box center [834, 19] width 14 height 14
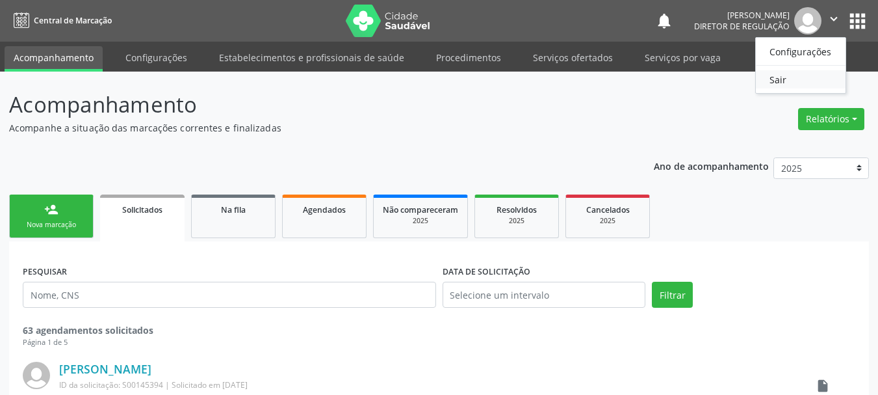
click at [800, 86] on link "Sair" at bounding box center [801, 79] width 90 height 18
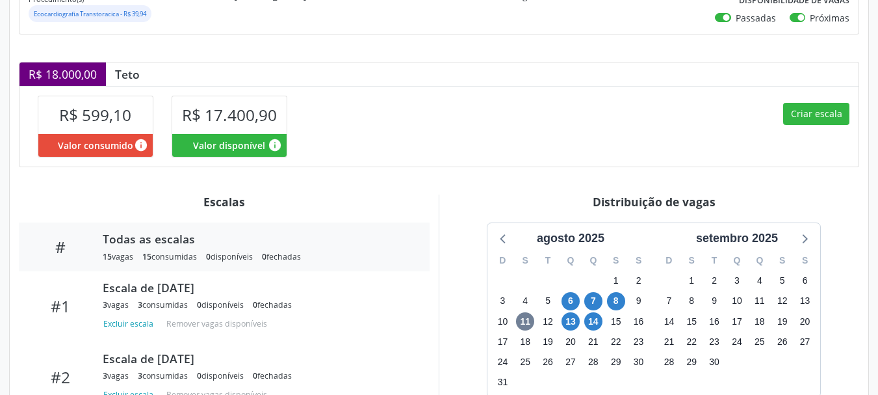
scroll to position [260, 0]
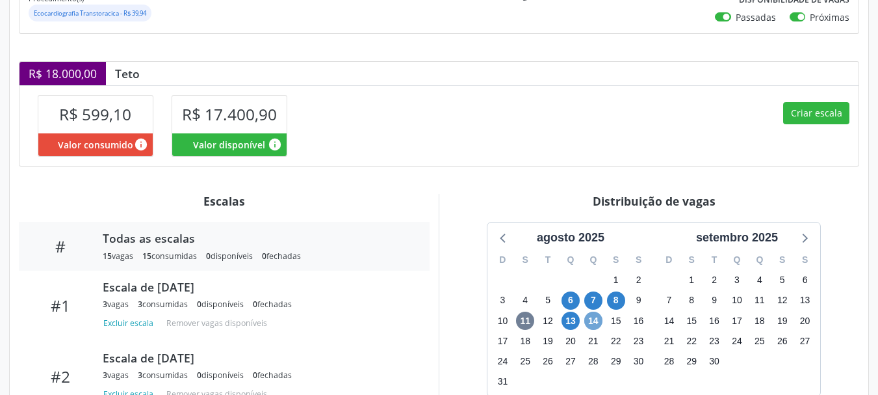
click at [600, 321] on span "14" at bounding box center [594, 320] width 18 height 18
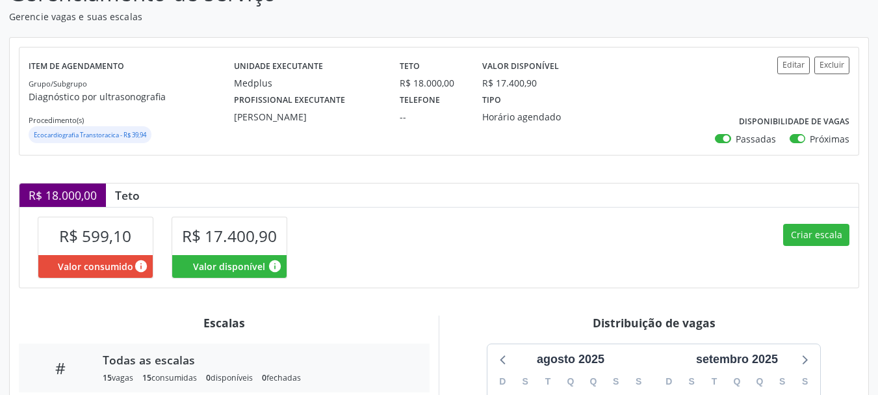
scroll to position [130, 0]
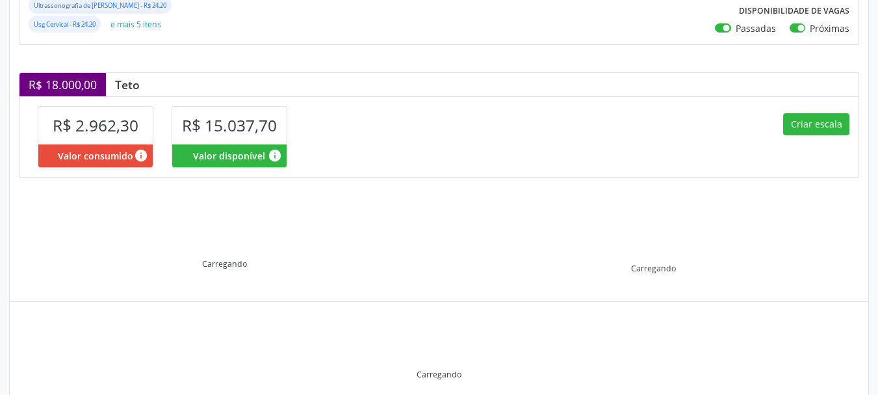
scroll to position [337, 0]
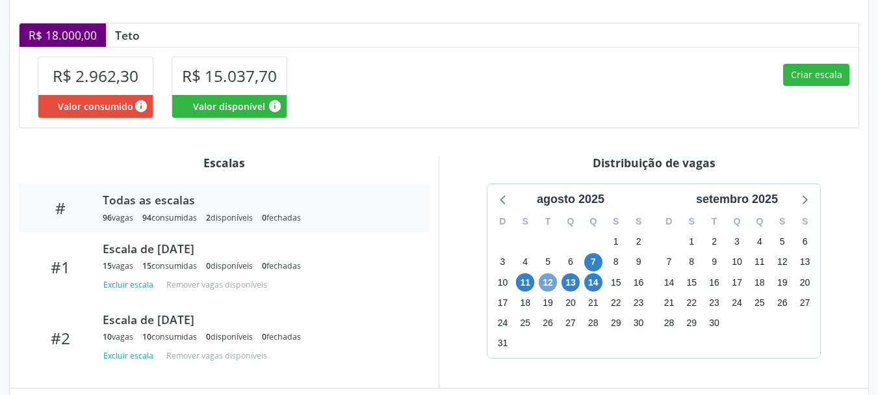
click at [549, 282] on span "12" at bounding box center [548, 282] width 18 height 18
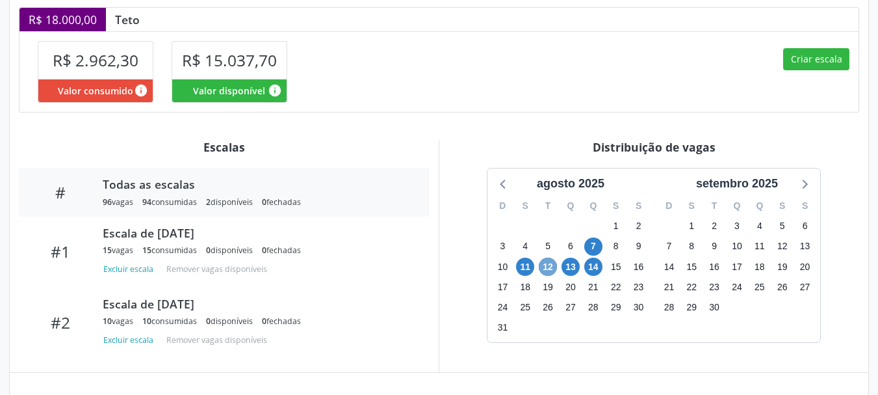
scroll to position [343, 0]
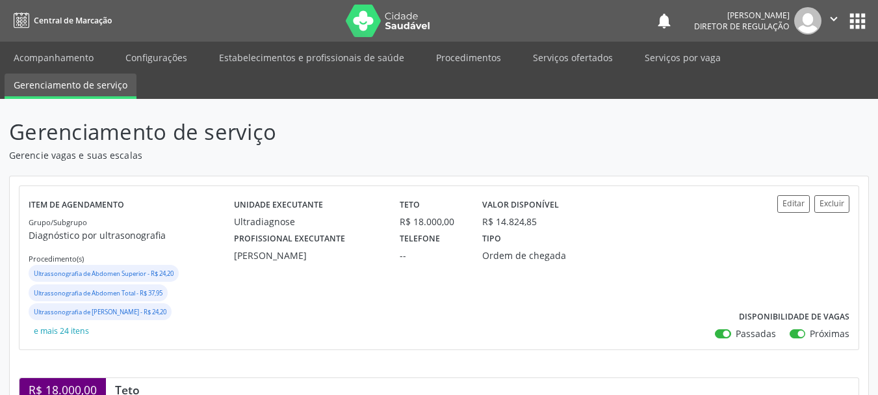
scroll to position [260, 0]
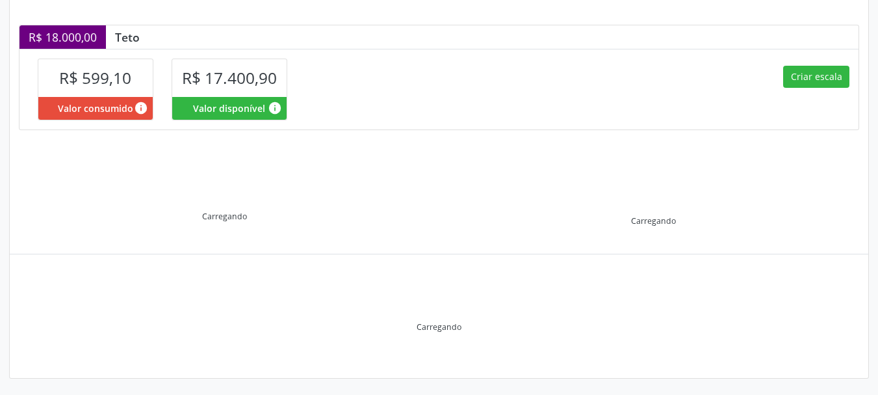
scroll to position [298, 0]
